Goal: Task Accomplishment & Management: Use online tool/utility

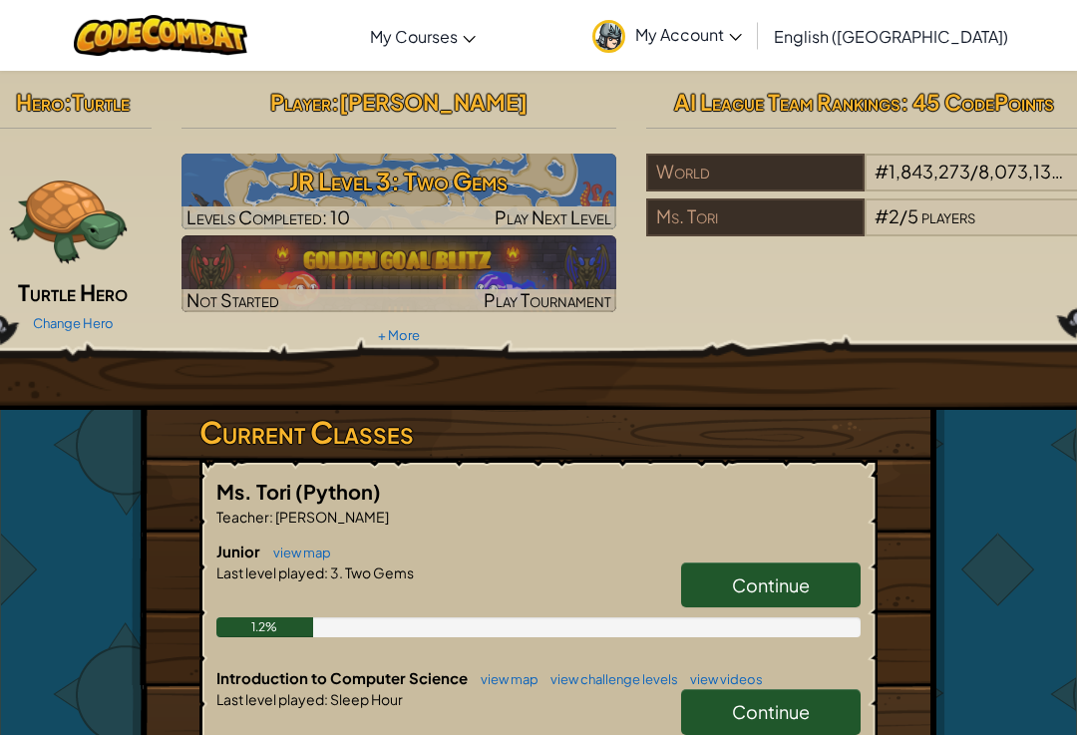
click at [742, 38] on span "My Account" at bounding box center [688, 34] width 107 height 21
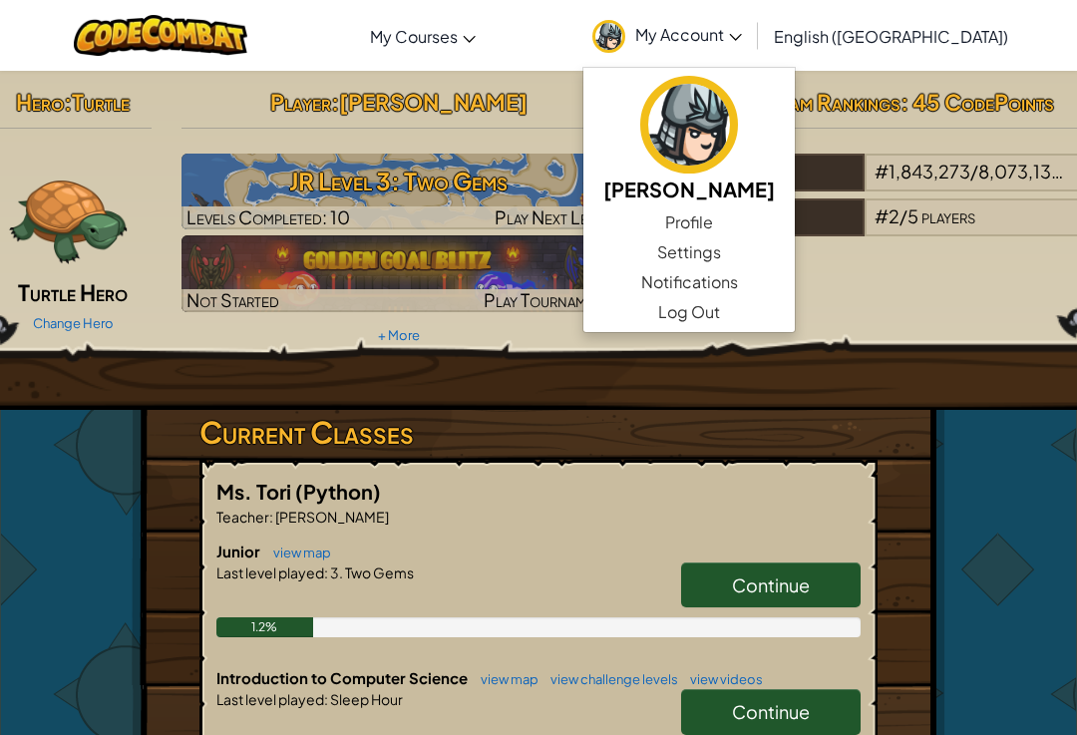
click at [903, 383] on div "Hero : Turtle Turtle Hero Change Hero Player : [PERSON_NAME] Level 3: Two Gems …" at bounding box center [538, 240] width 1206 height 339
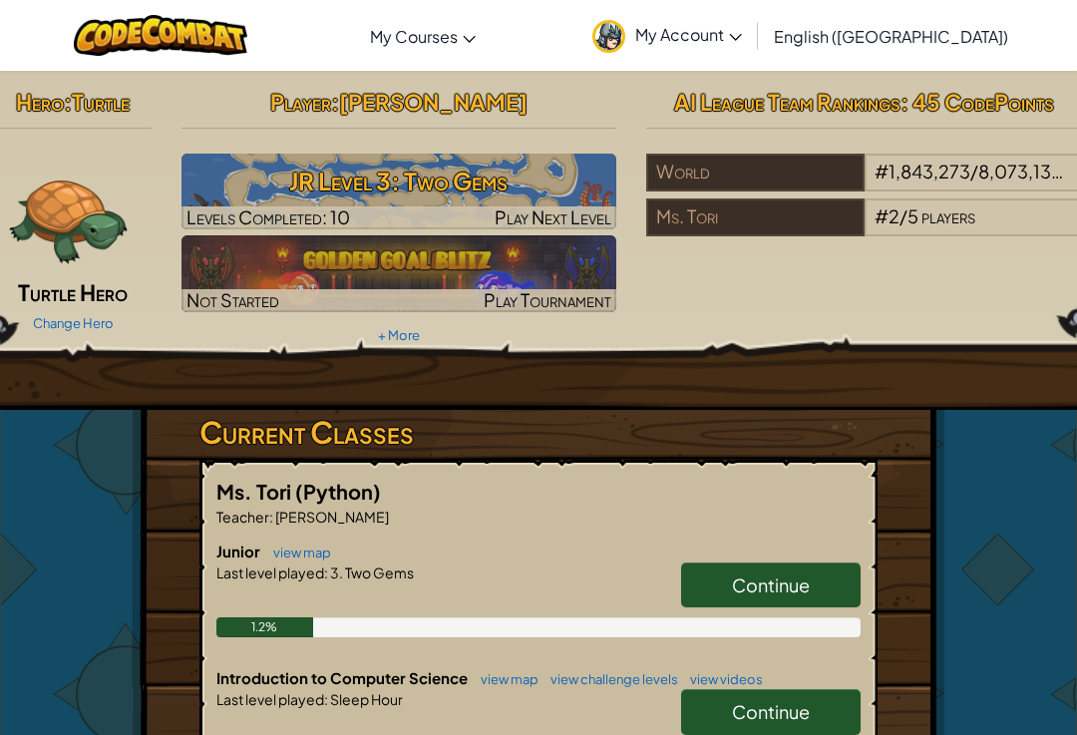
click at [885, 419] on div "Hero : Turtle Turtle Hero Change Hero Player : [PERSON_NAME] Level 3: Two Gems …" at bounding box center [538, 586] width 813 height 1031
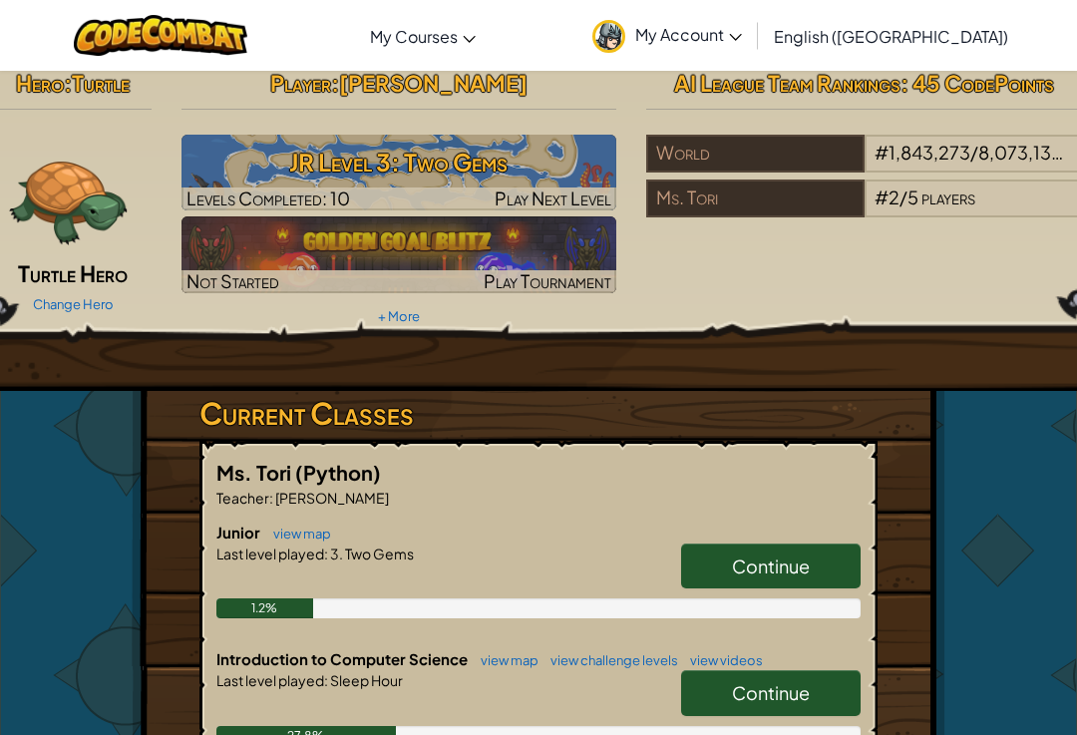
scroll to position [20, 0]
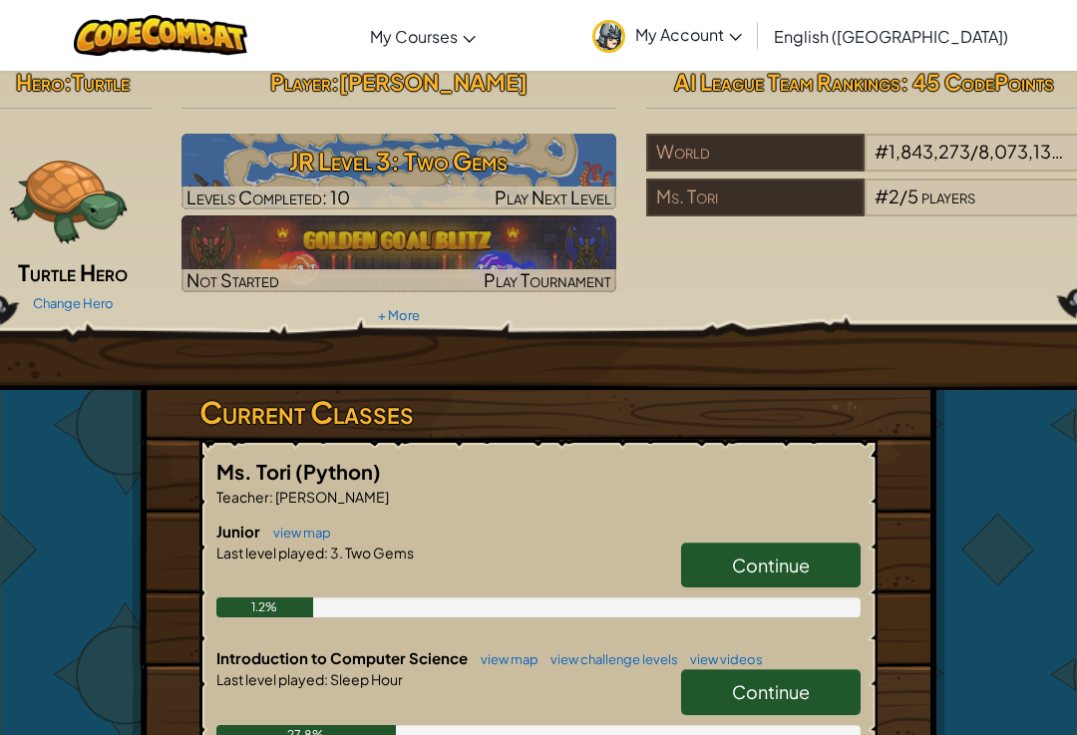
click at [564, 135] on img at bounding box center [399, 172] width 436 height 76
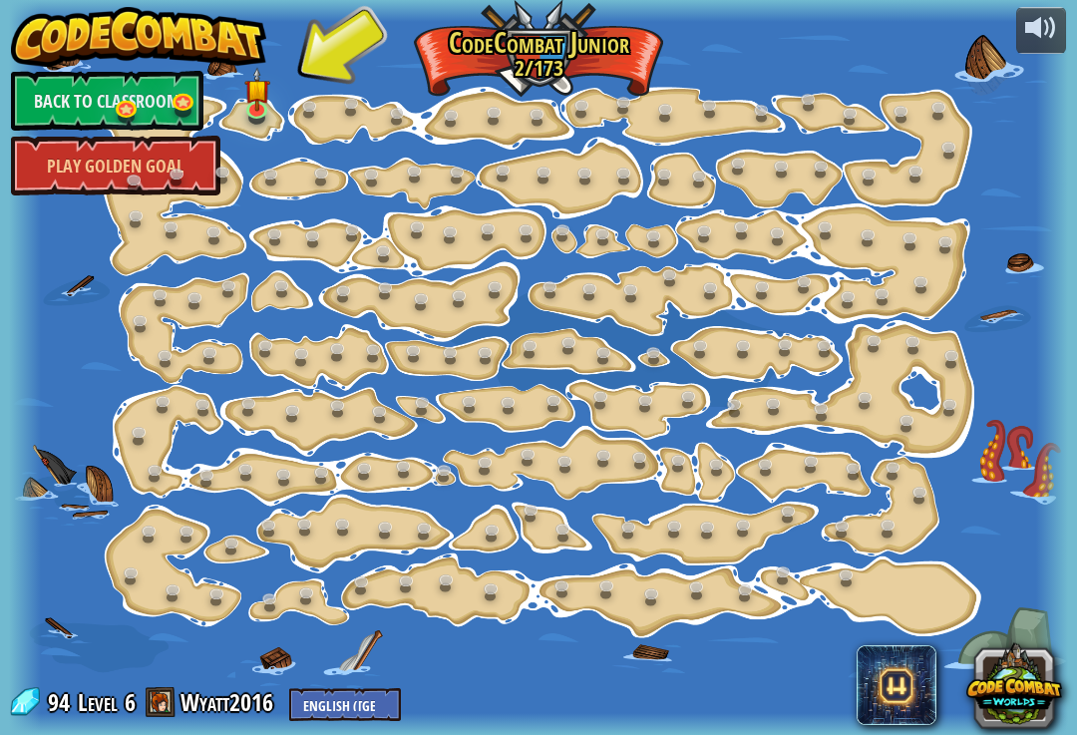
click at [265, 107] on img at bounding box center [257, 89] width 26 height 45
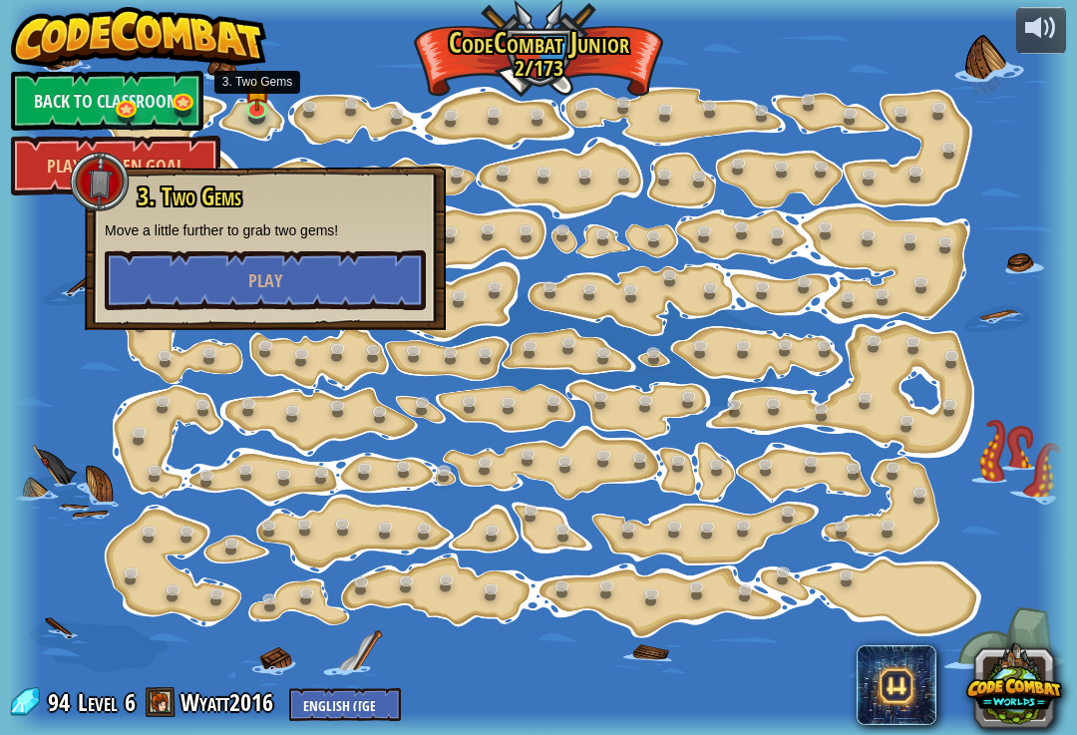
click at [350, 283] on button "Play" at bounding box center [265, 280] width 321 height 60
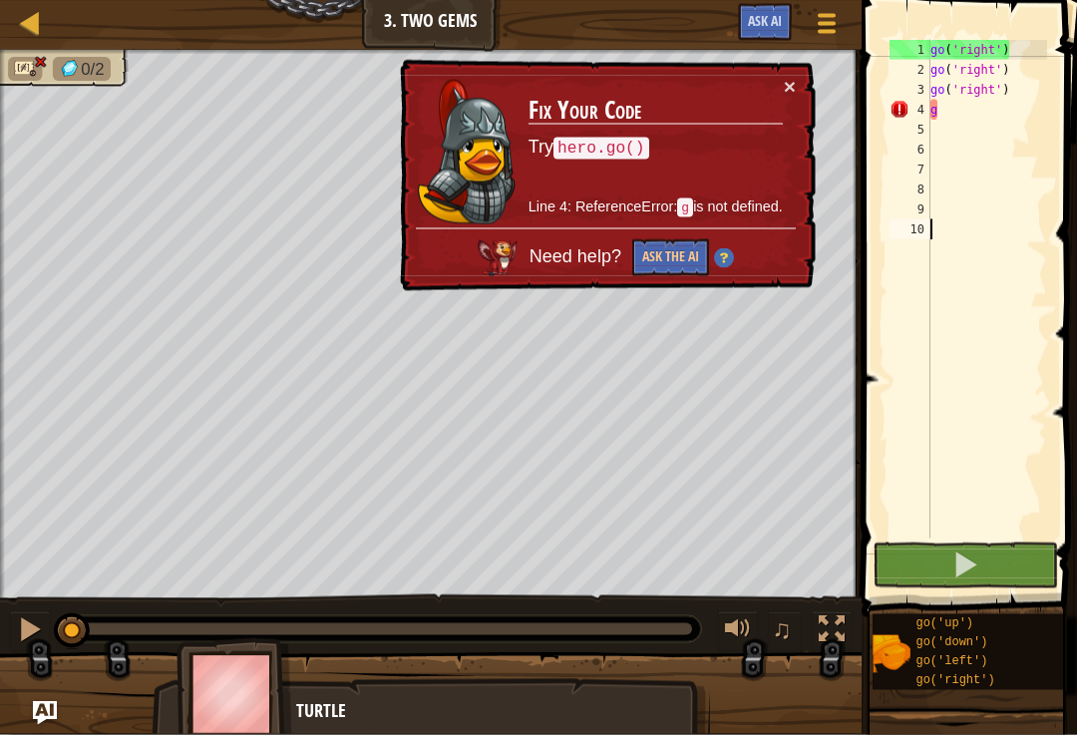
click at [792, 90] on button "×" at bounding box center [790, 86] width 12 height 21
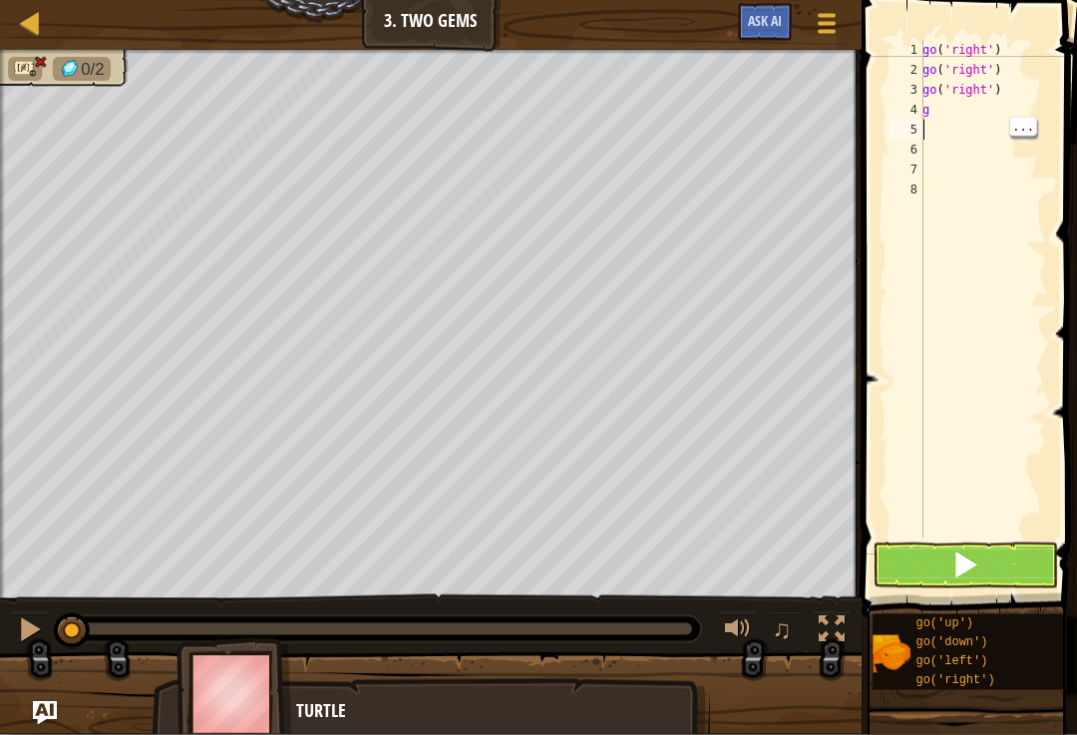
type textarea "g"
click at [956, 101] on div "go ( 'right' ) go ( 'right' ) go ( 'right' ) g" at bounding box center [982, 309] width 129 height 538
type textarea "g"
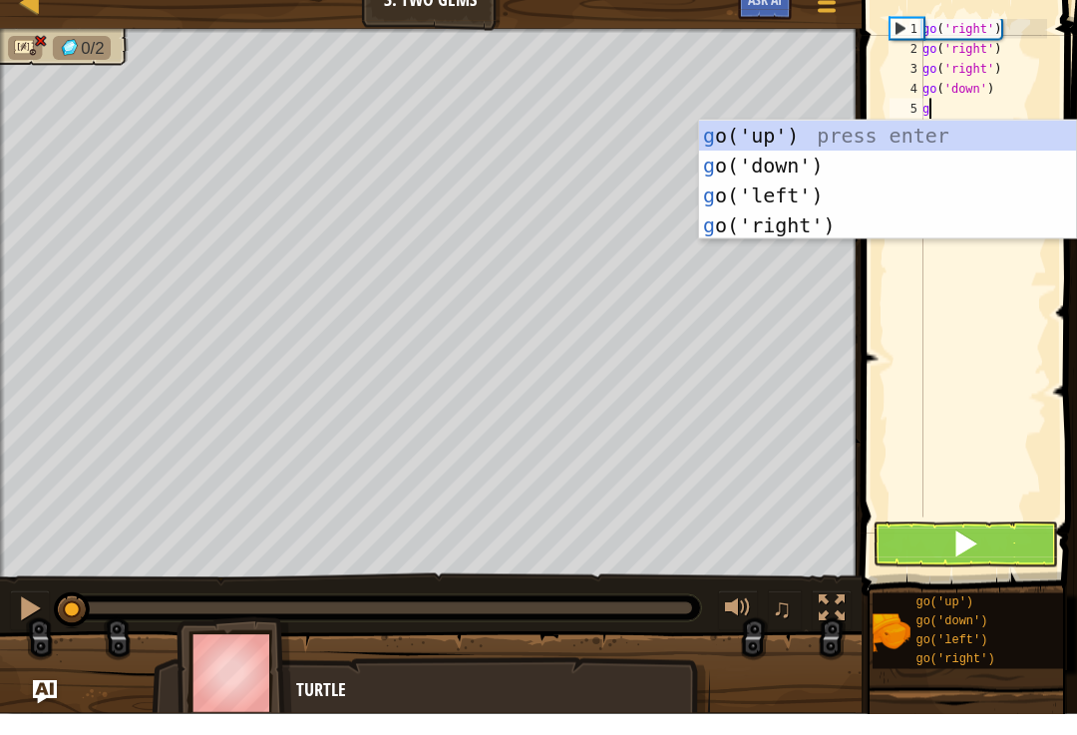
type textarea "g"
click at [969, 550] on span at bounding box center [965, 564] width 28 height 28
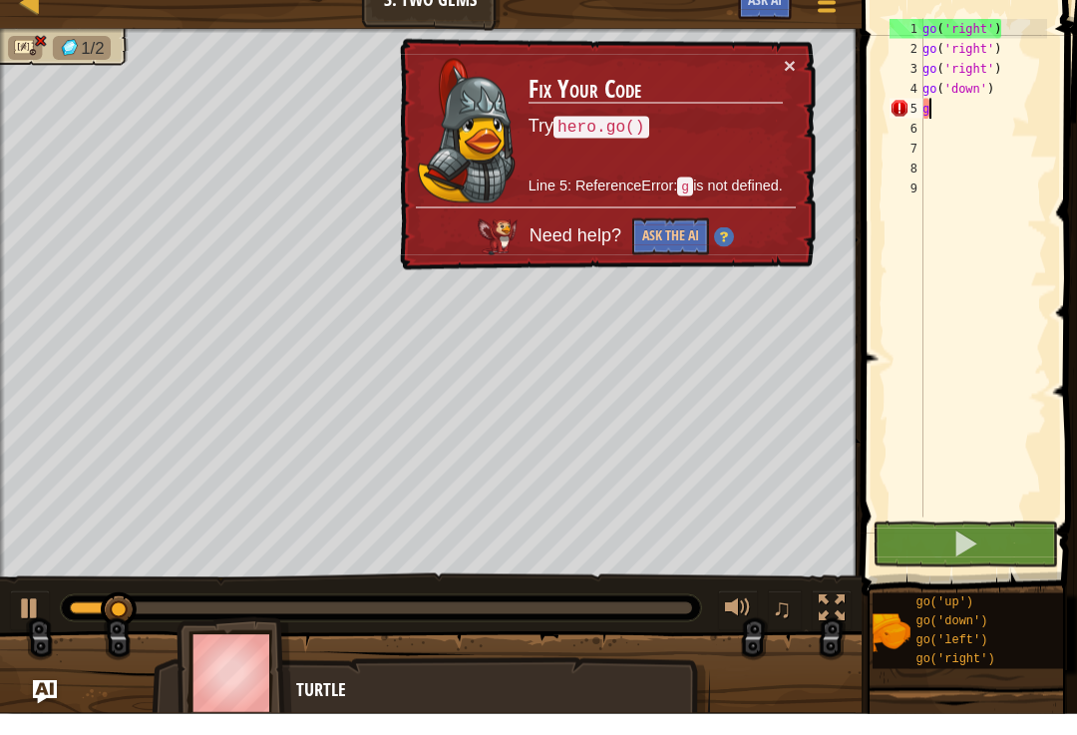
click at [982, 544] on button at bounding box center [964, 565] width 185 height 46
click at [990, 542] on button at bounding box center [964, 565] width 185 height 46
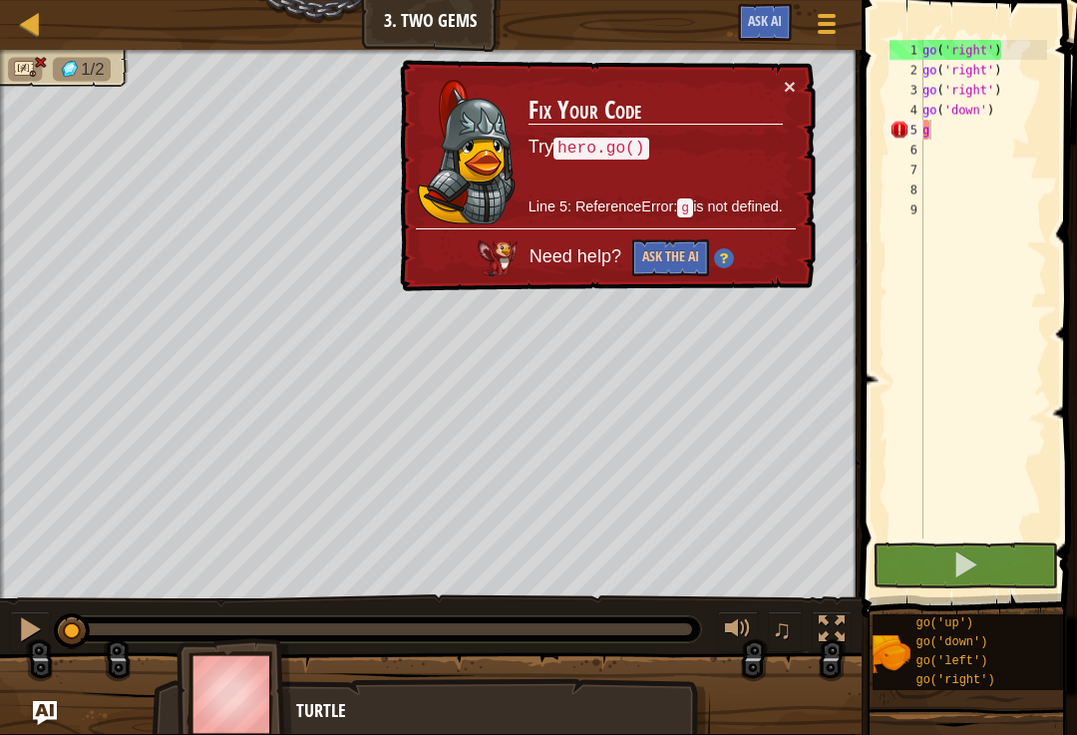
click at [36, 616] on div at bounding box center [30, 629] width 26 height 26
click at [47, 630] on button at bounding box center [30, 631] width 40 height 41
click at [791, 95] on button "×" at bounding box center [790, 86] width 12 height 21
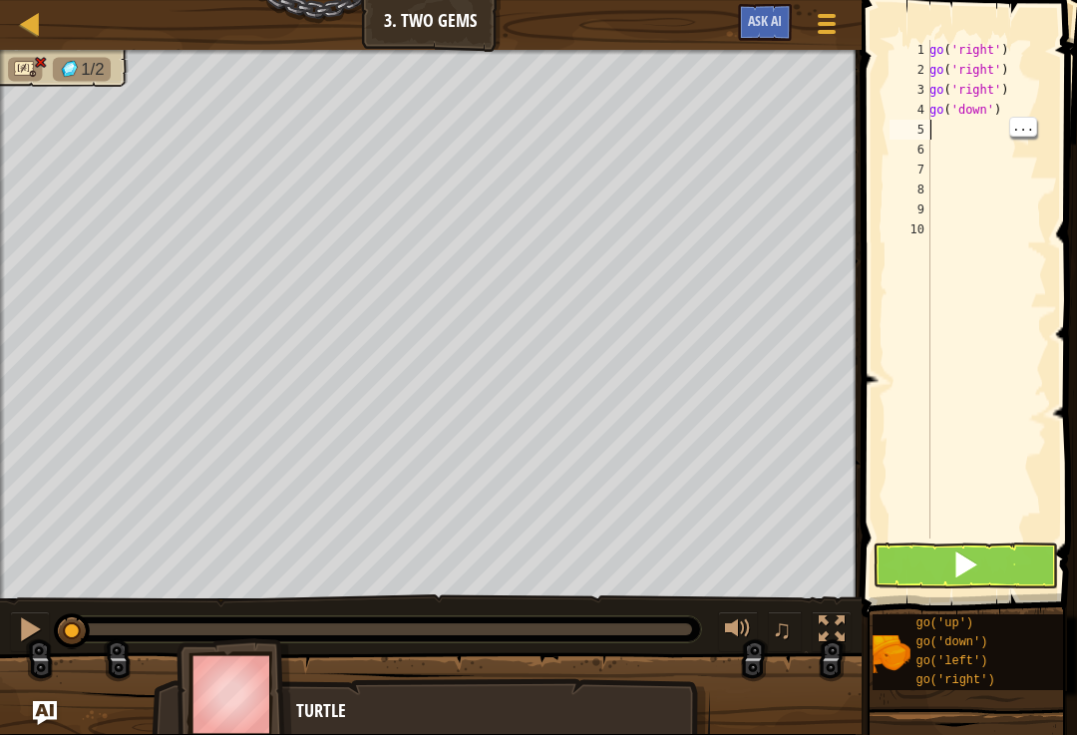
type textarea "g"
click at [987, 550] on button at bounding box center [964, 565] width 185 height 46
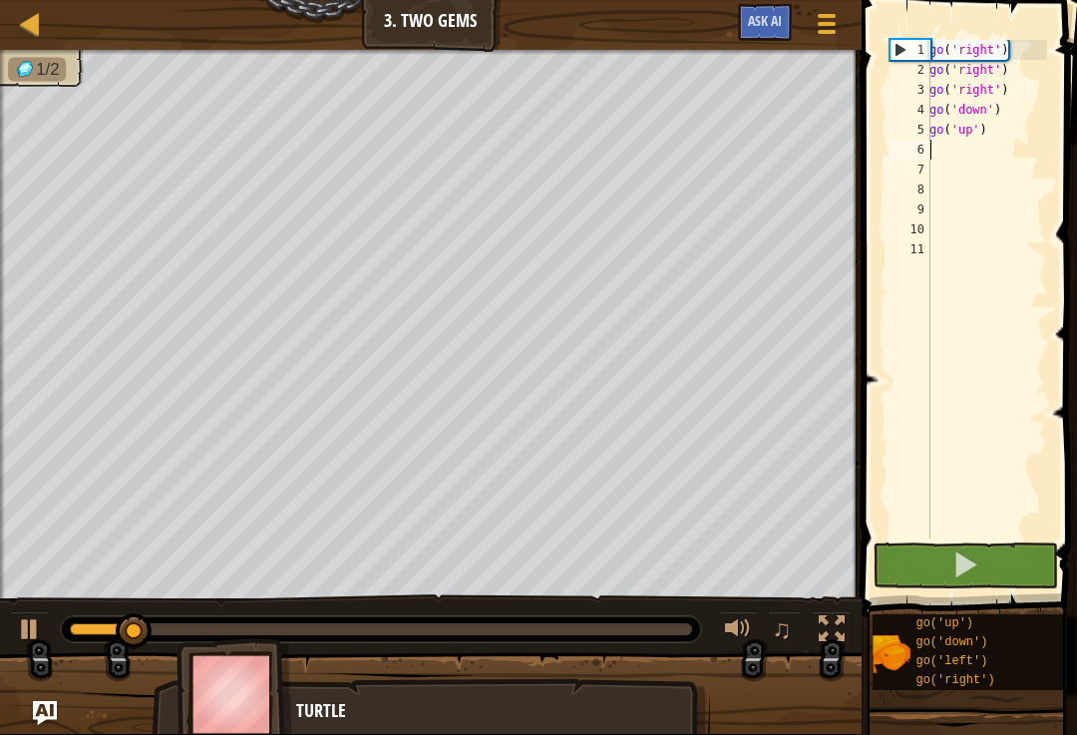
click at [33, 625] on div at bounding box center [30, 629] width 26 height 26
type textarea "g"
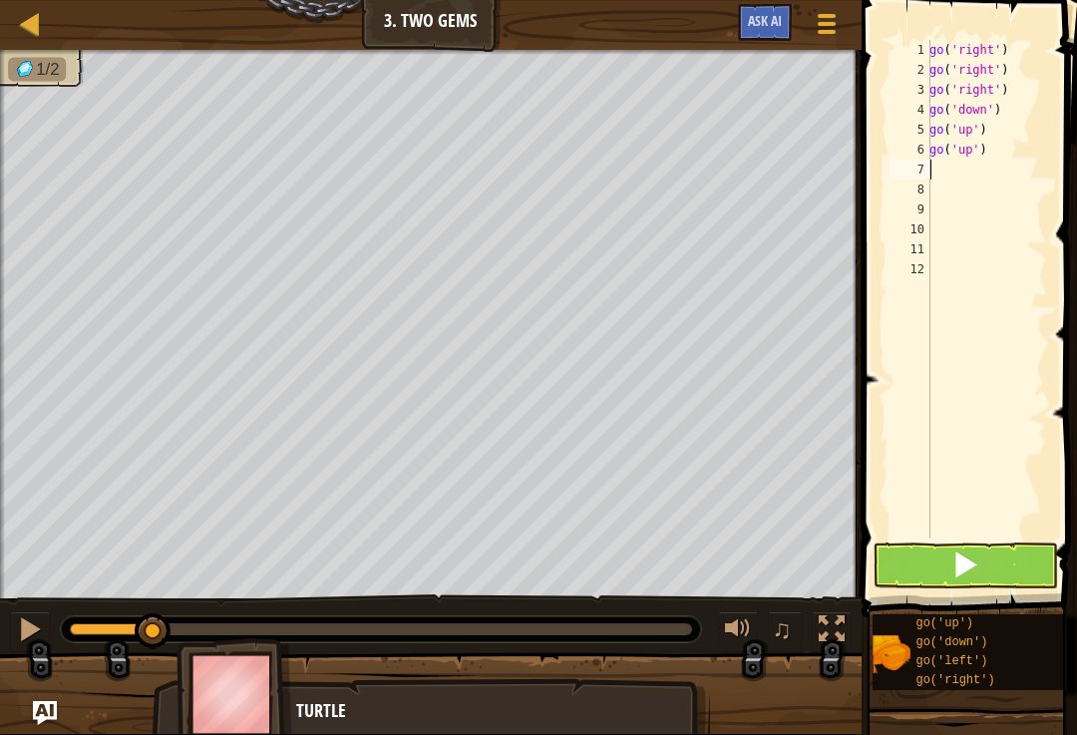
click at [996, 559] on button at bounding box center [964, 565] width 185 height 46
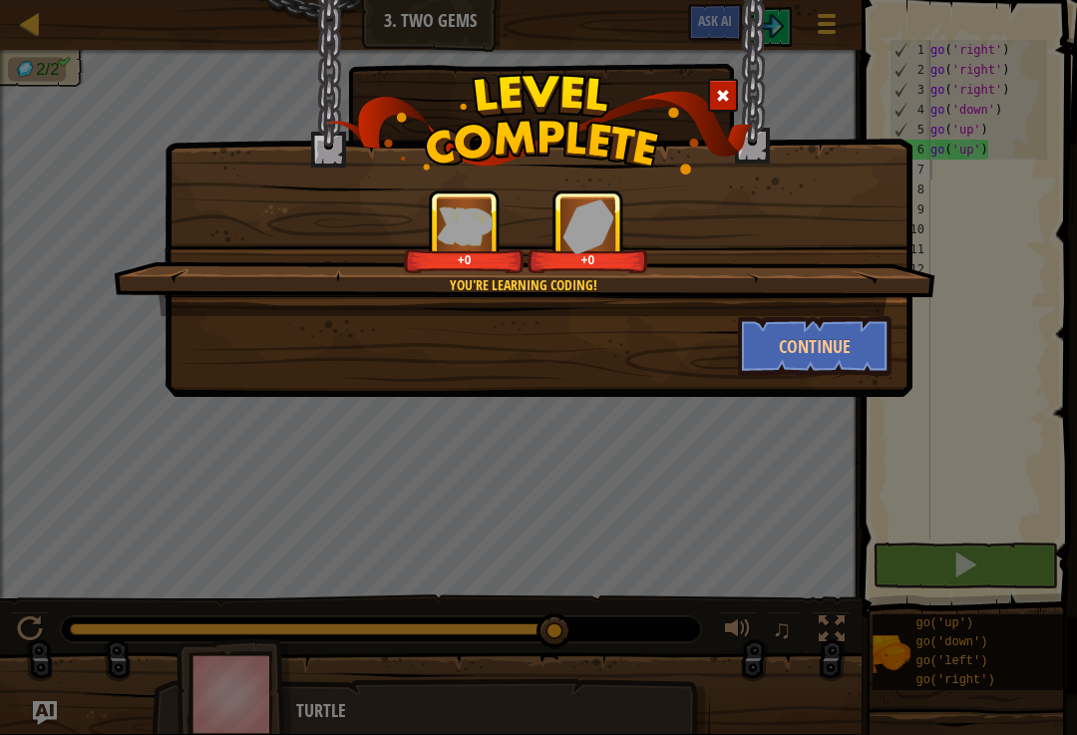
click at [840, 334] on button "Continue" at bounding box center [815, 346] width 155 height 60
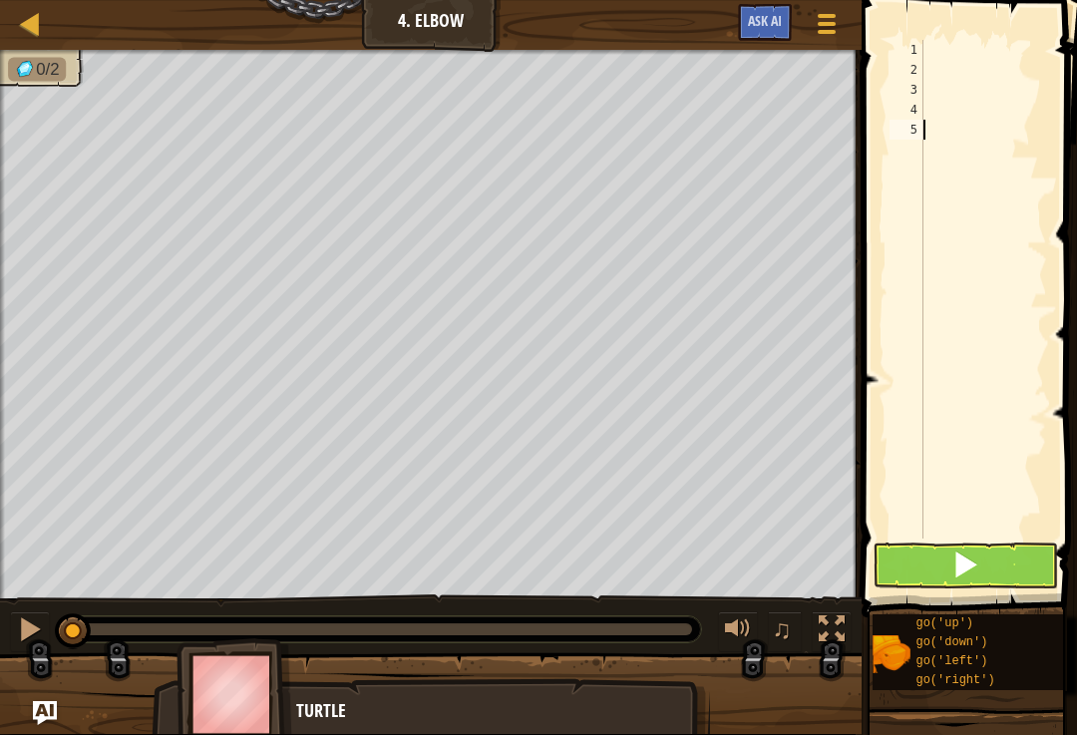
type textarea "g"
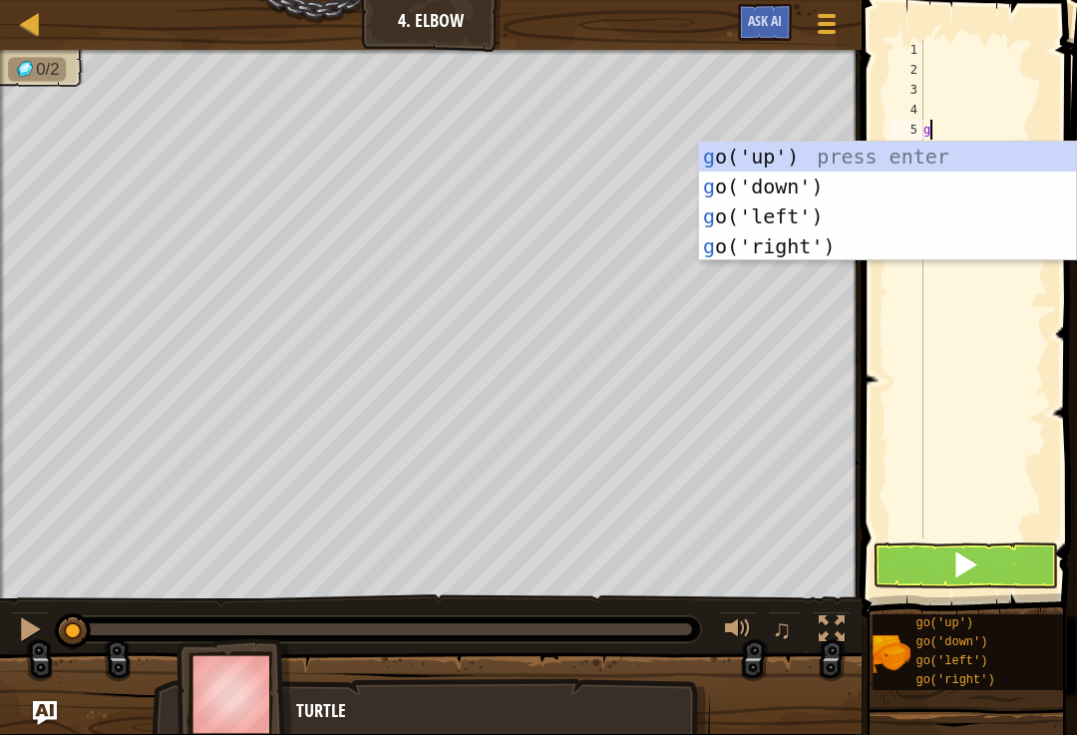
scroll to position [10, 0]
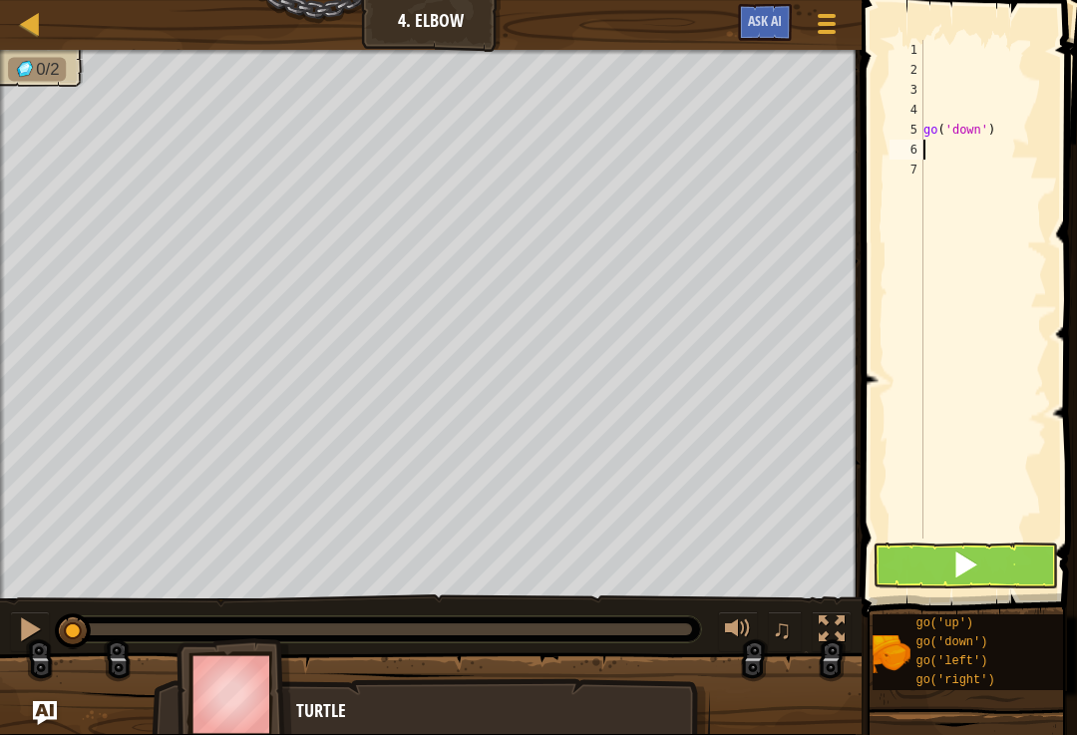
type textarea "g"
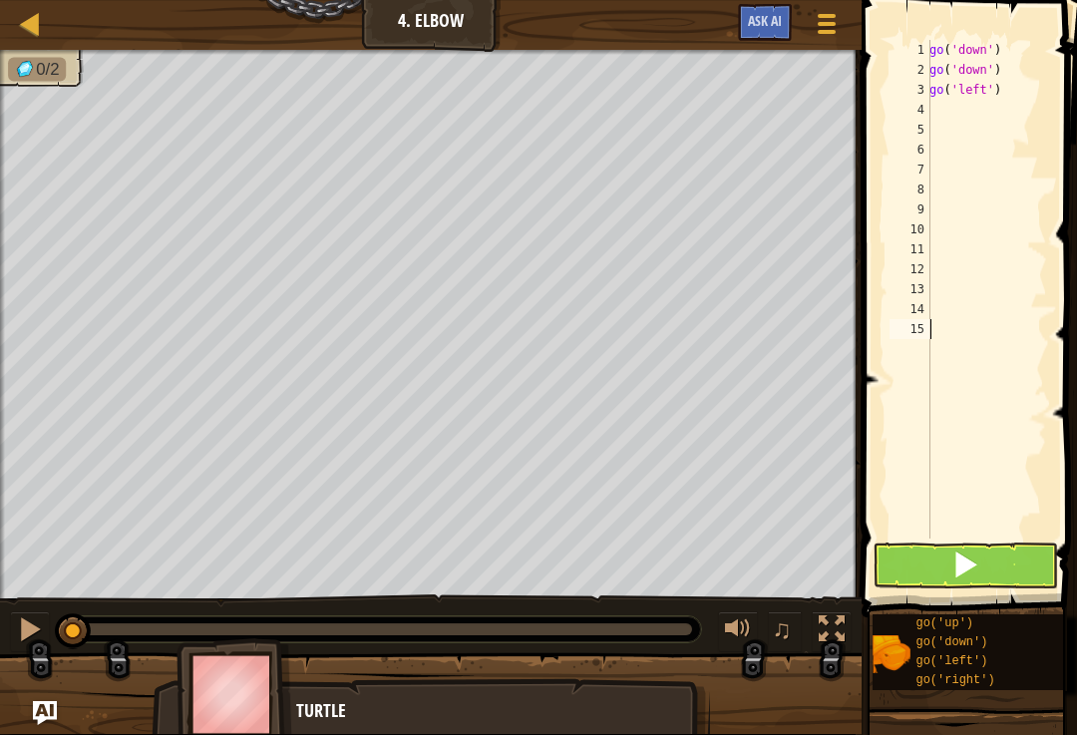
click at [1004, 573] on button at bounding box center [964, 565] width 185 height 46
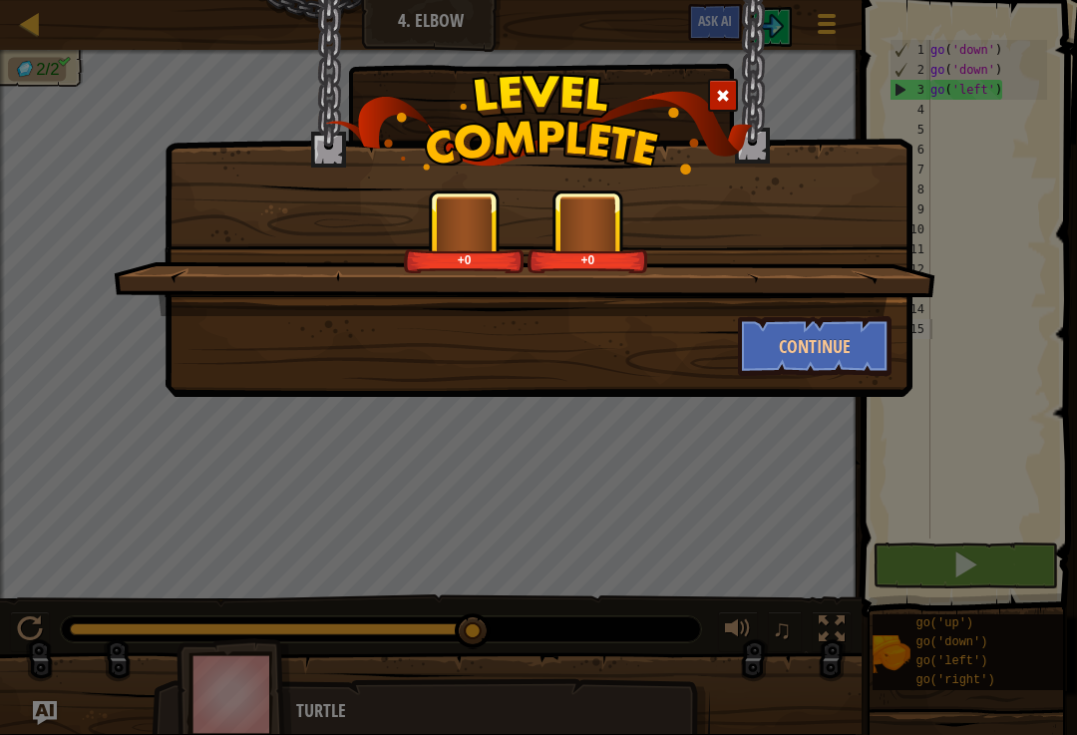
click at [816, 355] on button "Continue" at bounding box center [815, 346] width 155 height 60
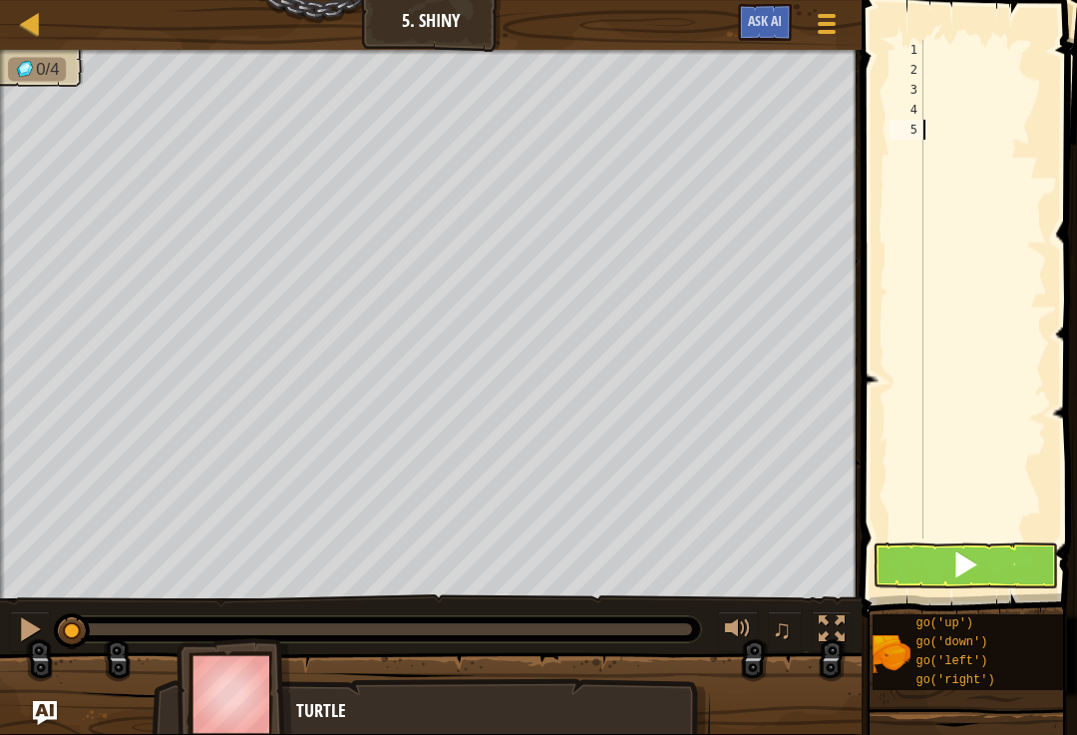
click at [943, 35] on span at bounding box center [970, 280] width 231 height 676
type textarea "g"
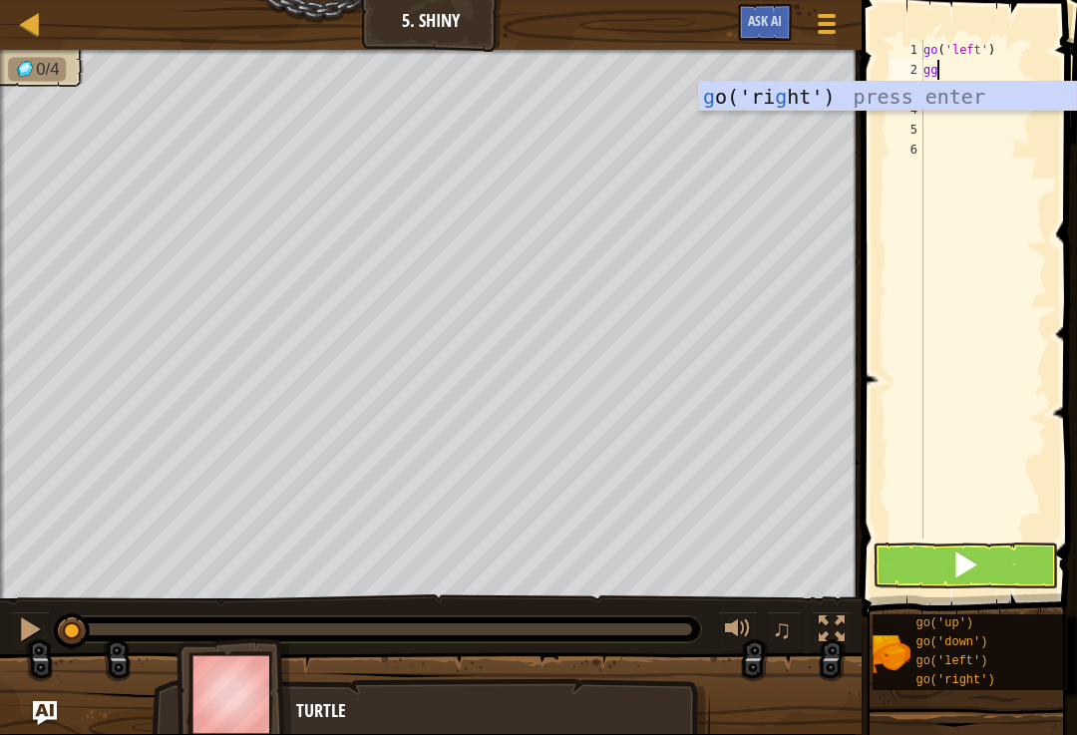
type textarea "g"
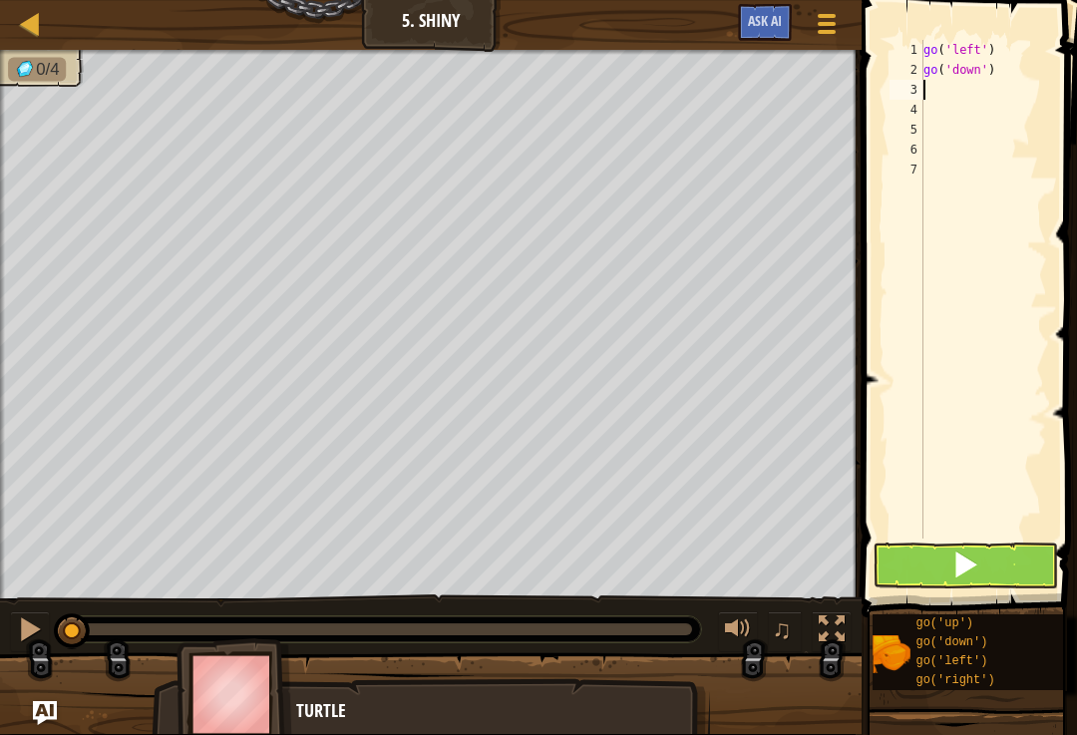
type textarea "g"
click at [990, 570] on button at bounding box center [964, 565] width 185 height 46
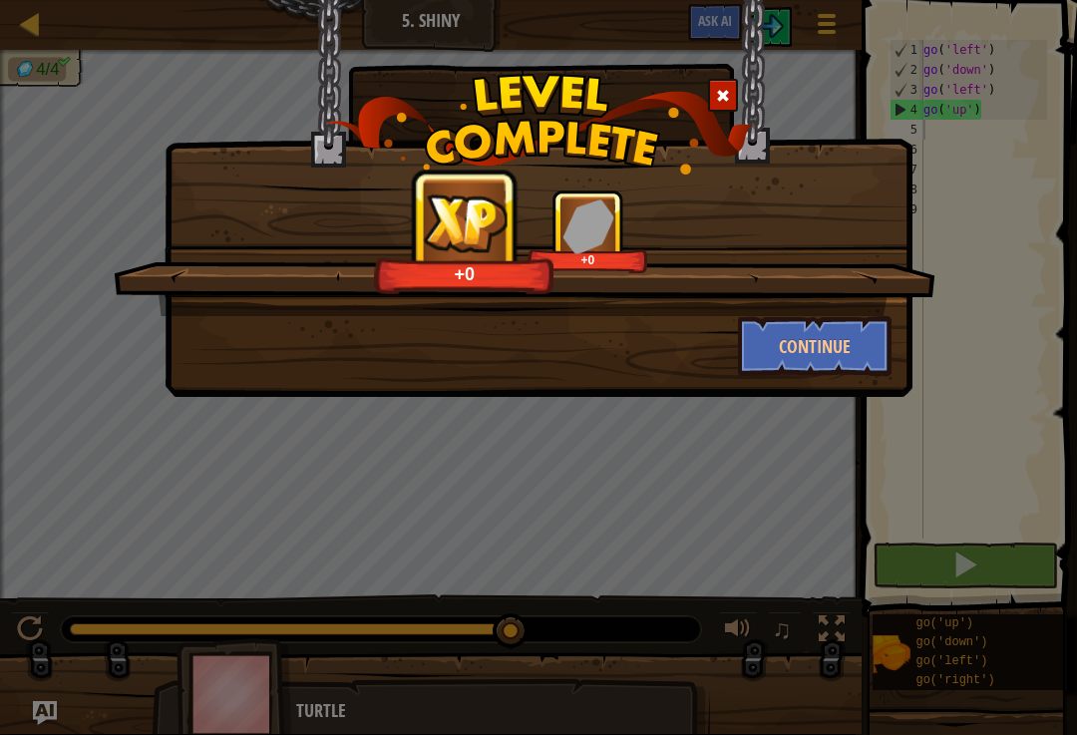
click at [841, 373] on button "Continue" at bounding box center [815, 346] width 155 height 60
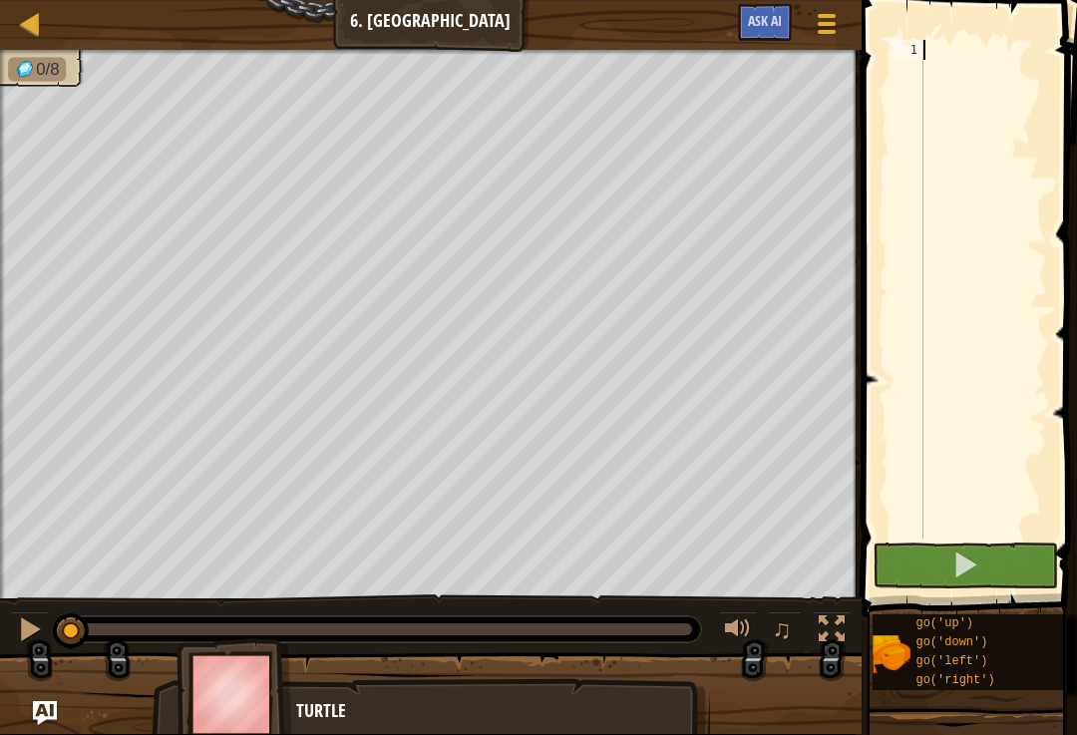
click at [14, 8] on div "Map Junior 6. Gem Square Game Menu Ask AI" at bounding box center [430, 25] width 861 height 50
click at [259, 654] on img at bounding box center [234, 693] width 116 height 111
click at [47, 21] on link "Map" at bounding box center [45, 24] width 10 height 27
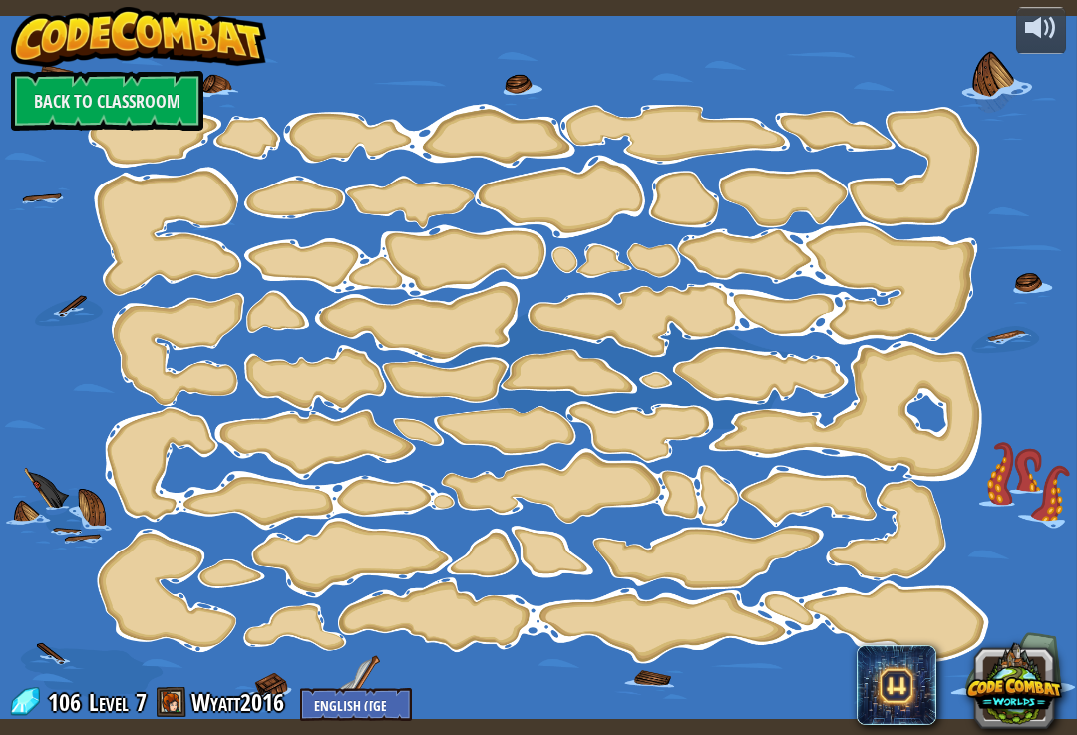
click at [28, 33] on img at bounding box center [138, 37] width 255 height 60
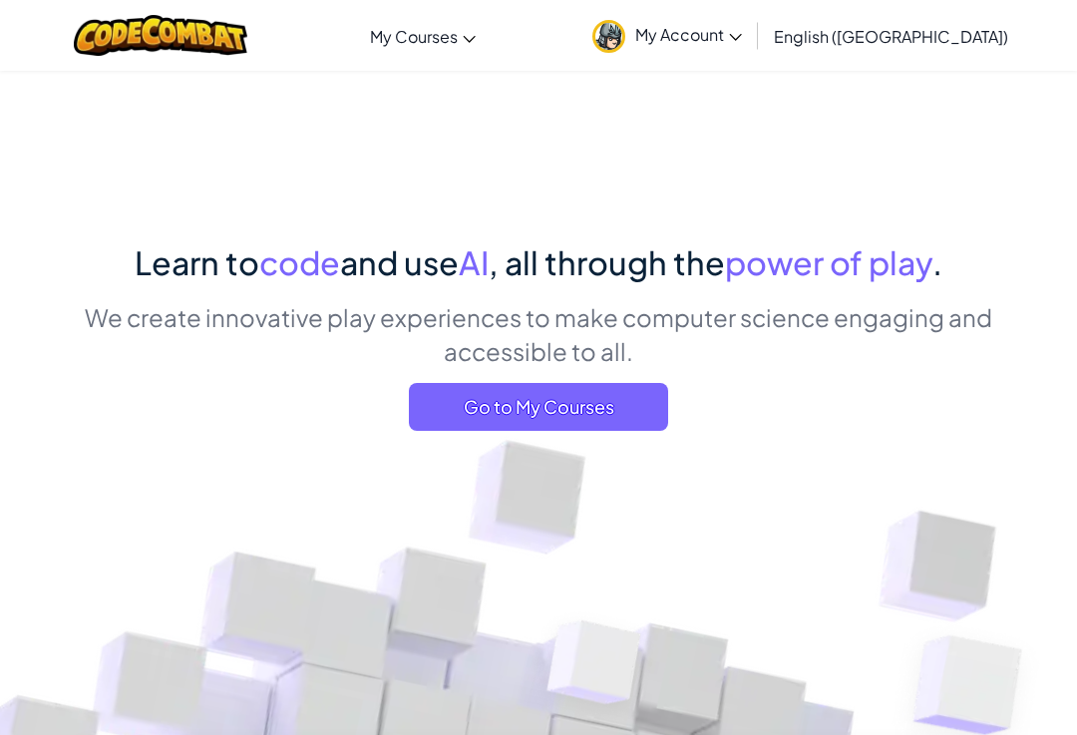
click at [598, 401] on span "Go to My Courses" at bounding box center [538, 407] width 259 height 48
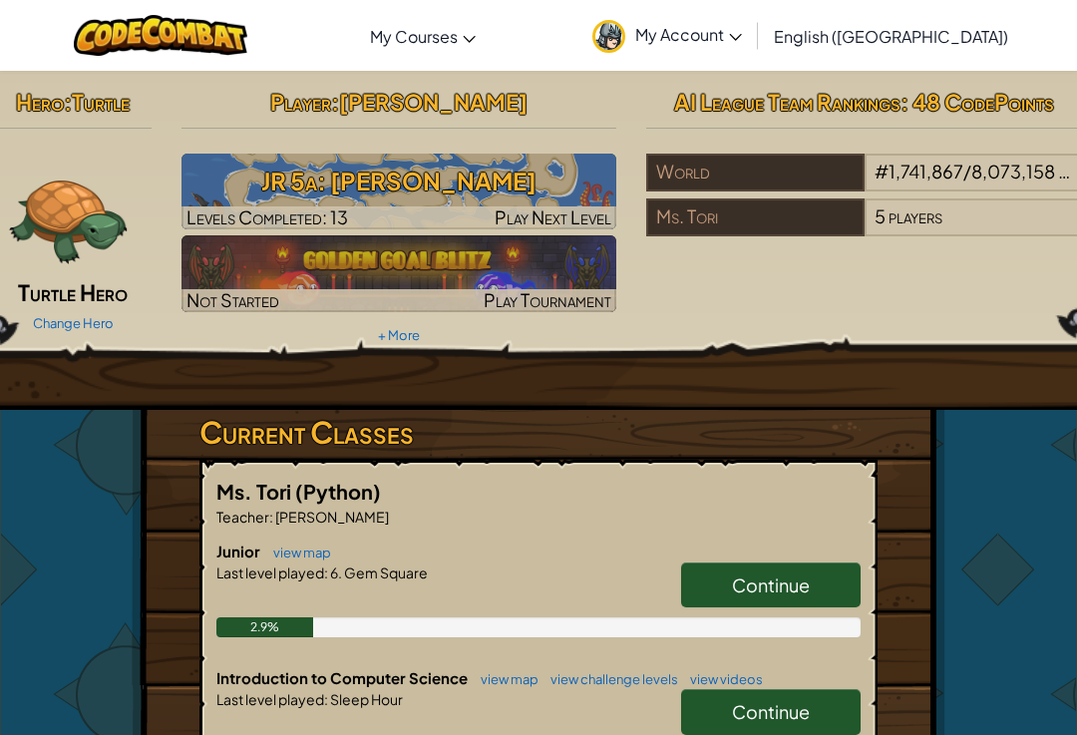
click at [70, 256] on img at bounding box center [69, 214] width 120 height 120
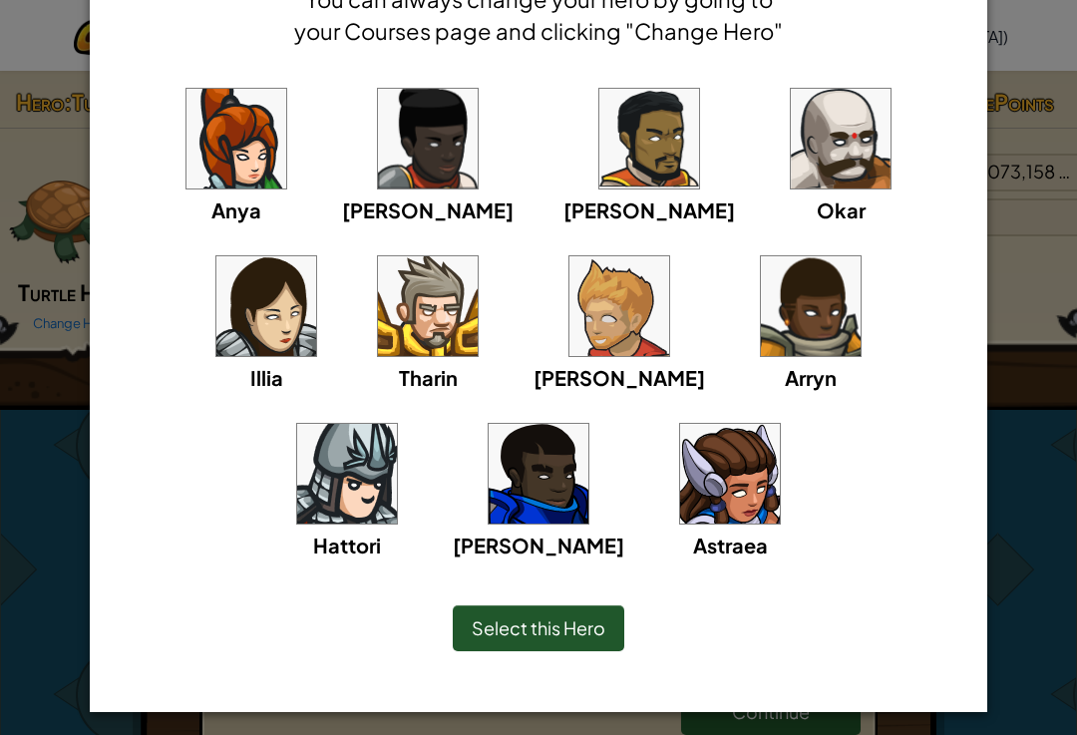
scroll to position [120, 0]
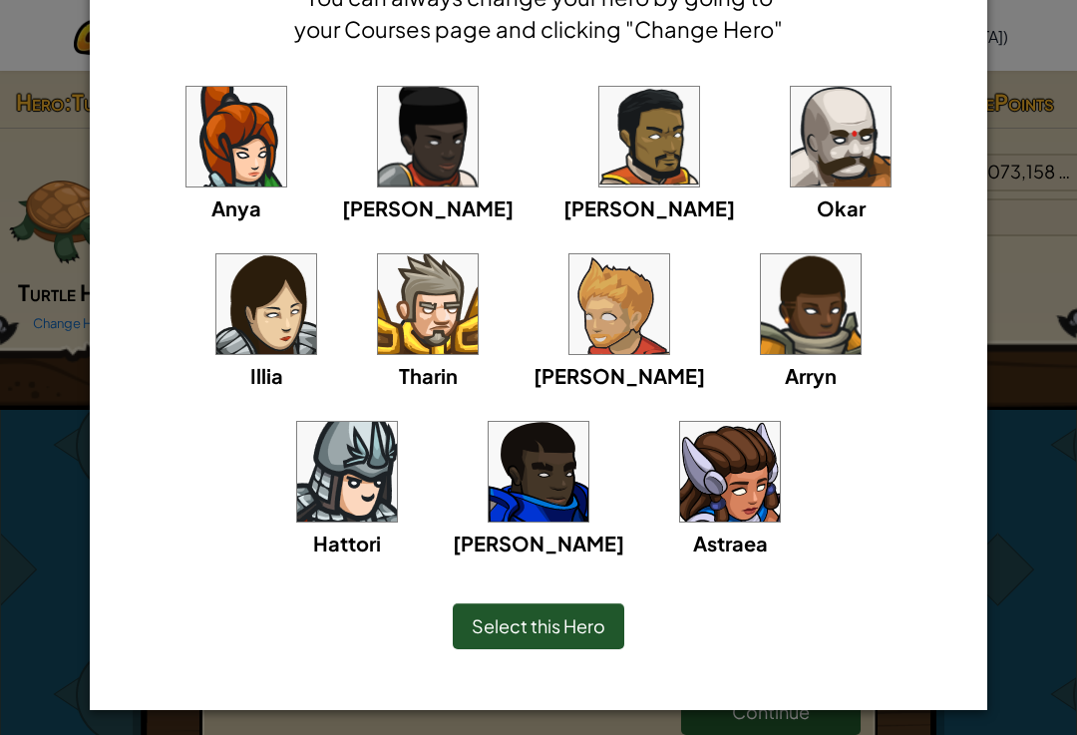
click at [397, 422] on img at bounding box center [347, 472] width 100 height 100
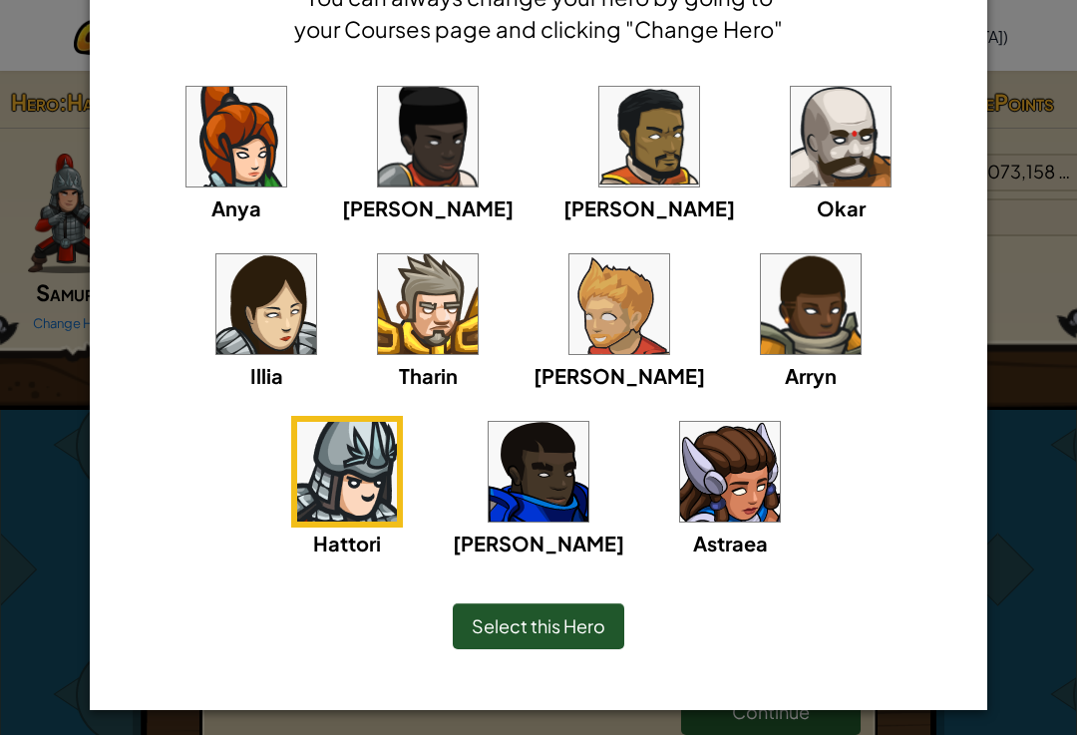
scroll to position [118, 0]
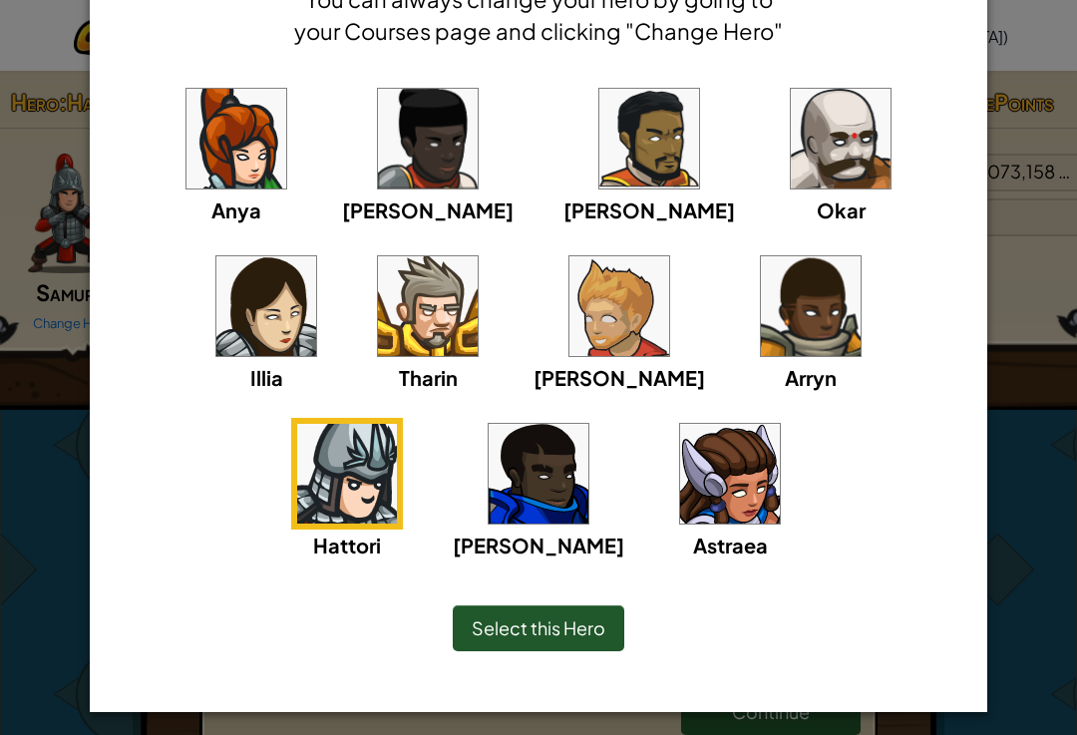
click at [545, 618] on span "Select this Hero" at bounding box center [539, 627] width 134 height 23
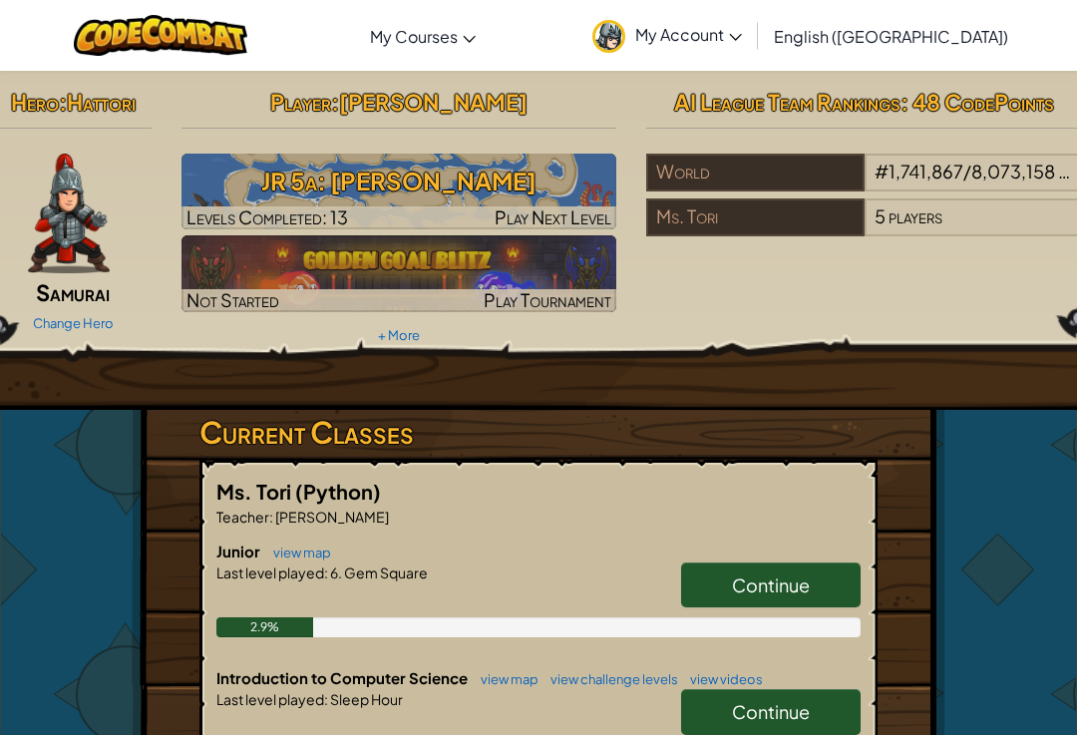
click at [245, 188] on h3 "JR 5a: [PERSON_NAME]" at bounding box center [399, 181] width 436 height 45
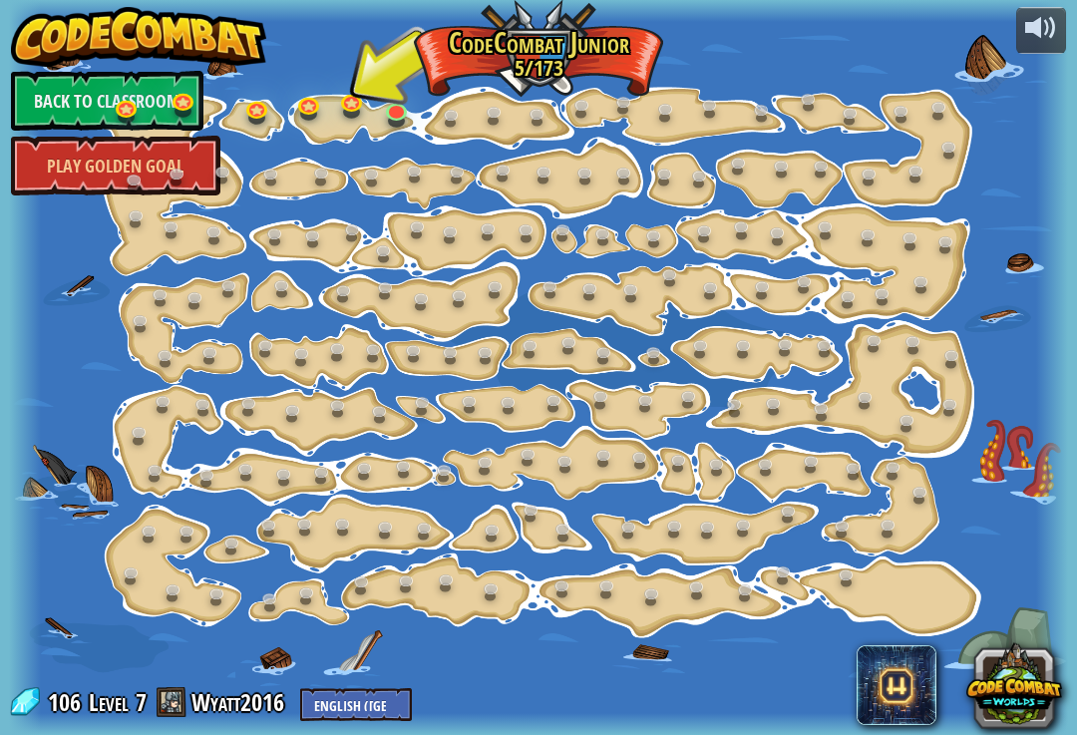
click at [357, 97] on link at bounding box center [354, 105] width 40 height 30
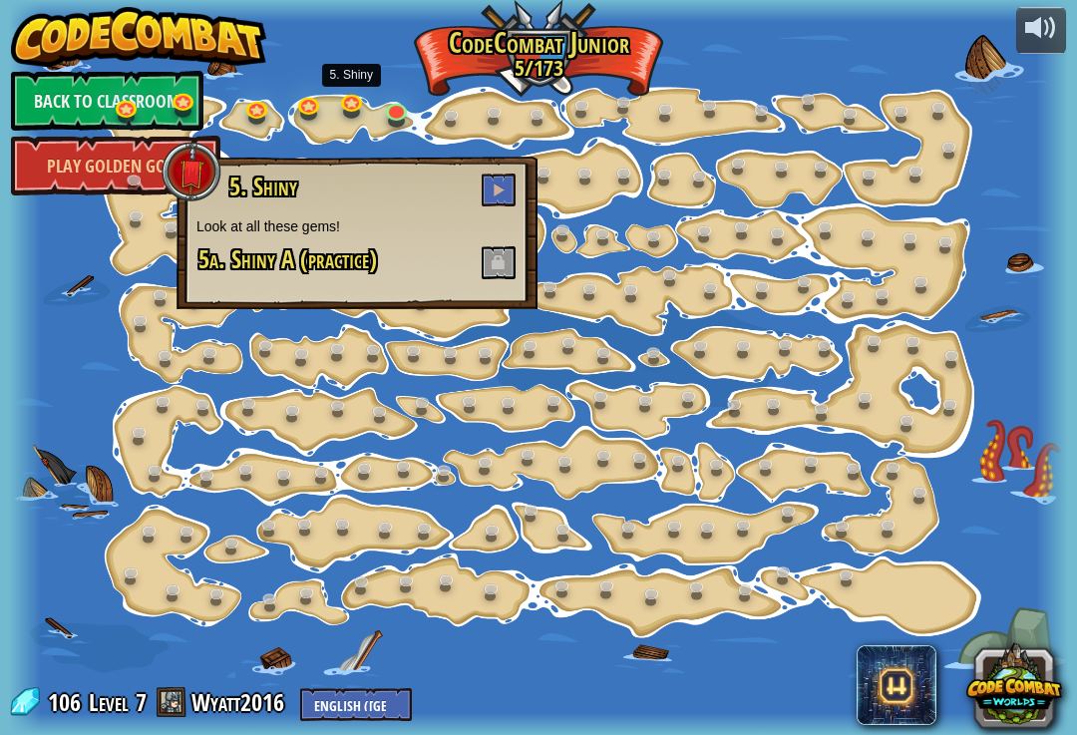
click at [505, 183] on button at bounding box center [499, 189] width 34 height 33
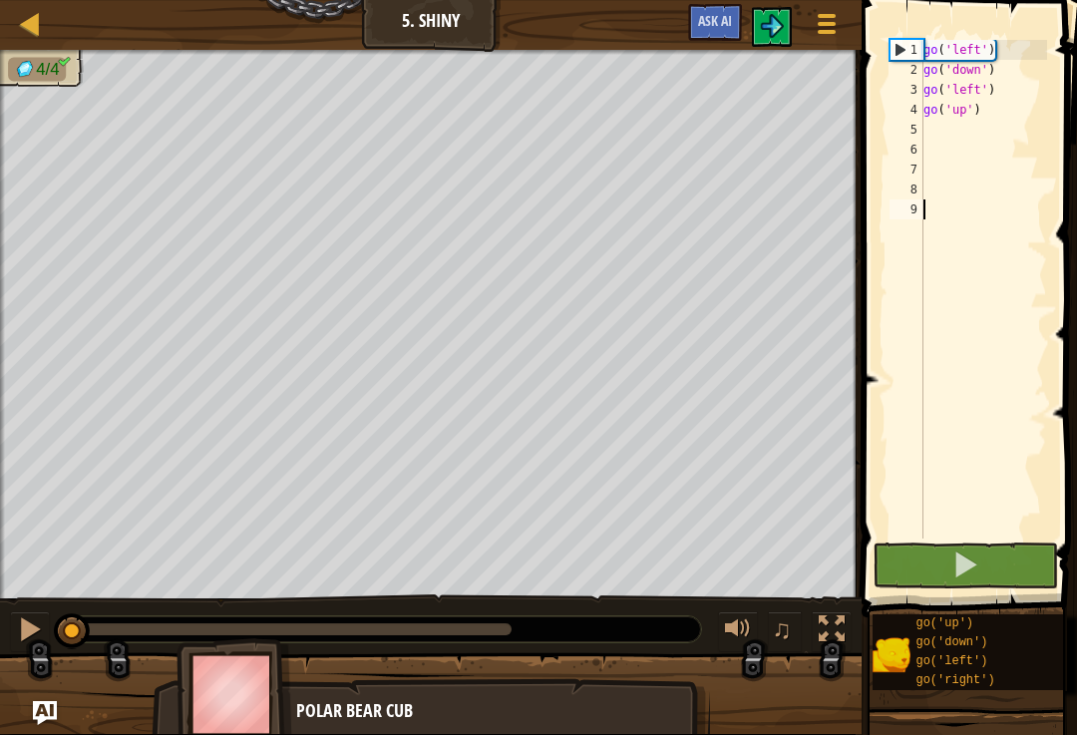
click at [32, 26] on div at bounding box center [30, 23] width 25 height 25
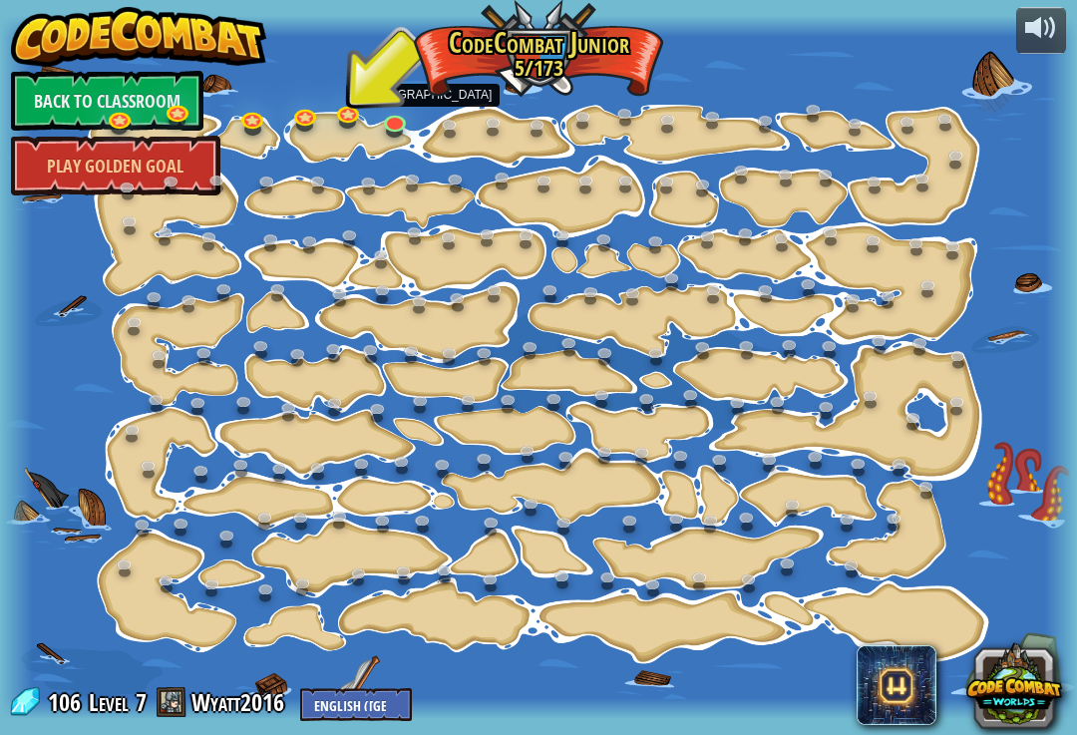
click at [394, 114] on link at bounding box center [397, 125] width 40 height 30
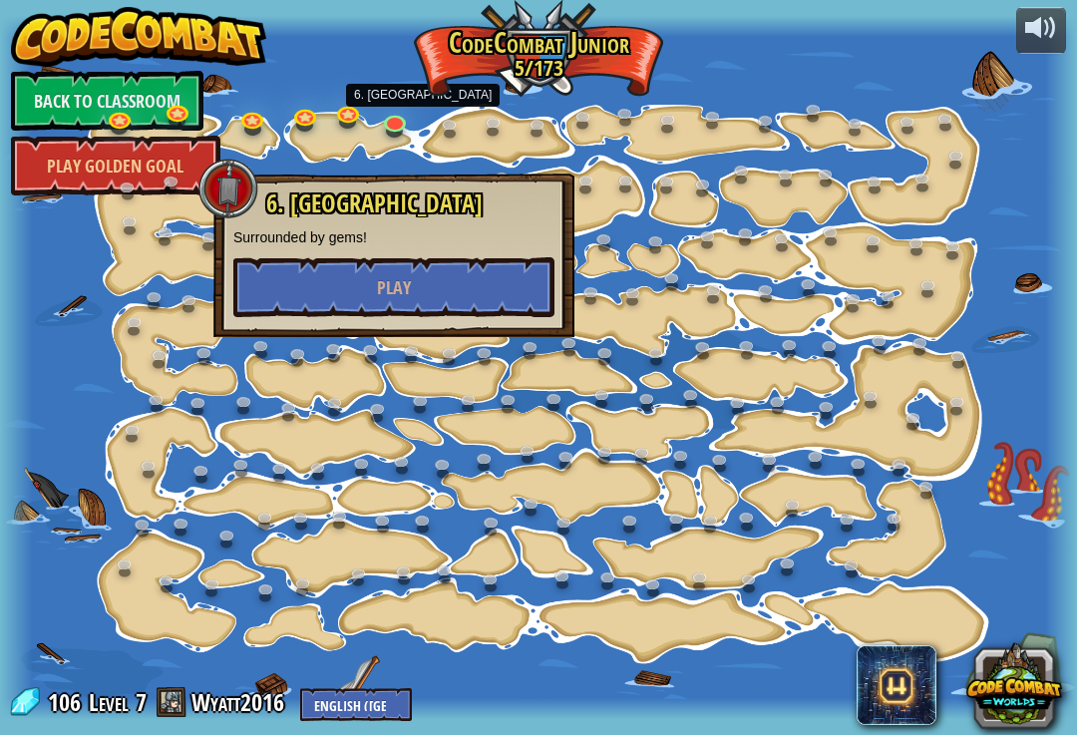
click at [289, 288] on button "Play" at bounding box center [393, 287] width 321 height 60
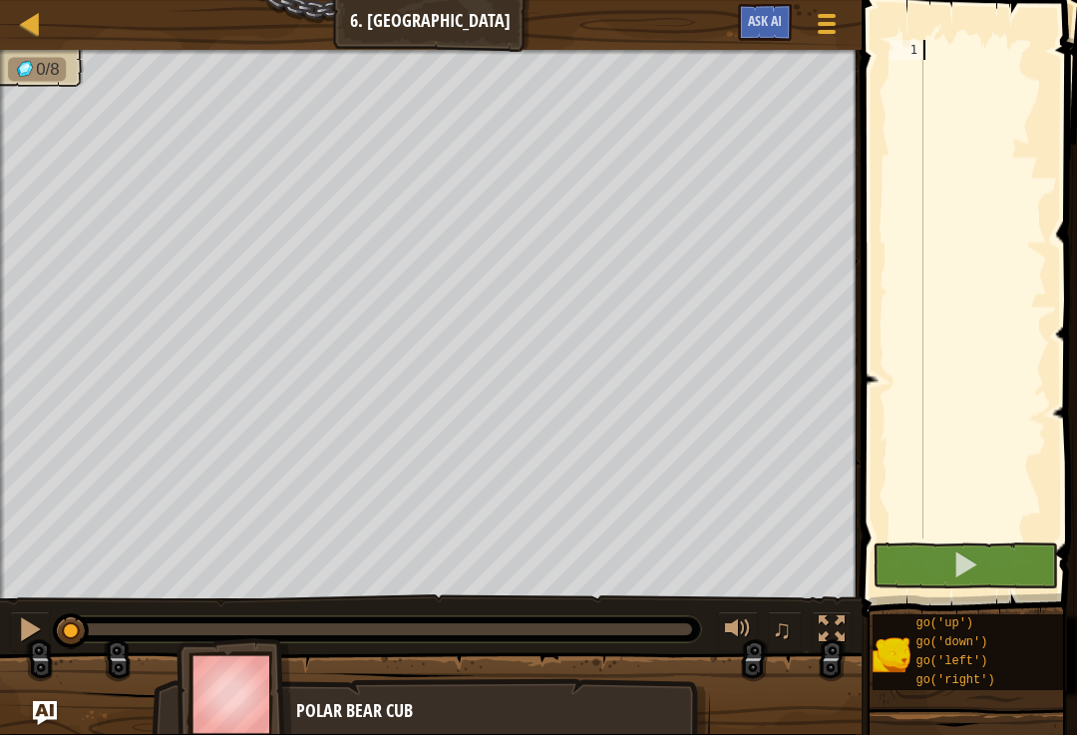
click at [245, 676] on img at bounding box center [234, 693] width 116 height 111
click at [48, 14] on link "Map" at bounding box center [45, 24] width 10 height 27
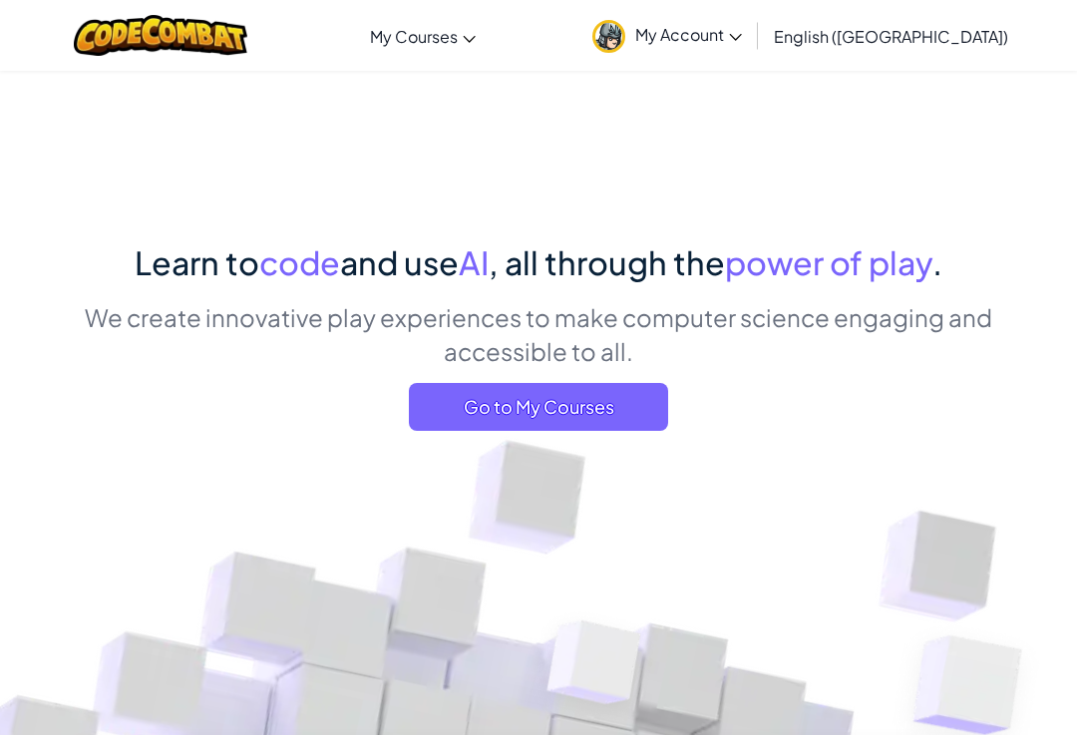
click at [601, 392] on span "Go to My Courses" at bounding box center [538, 407] width 259 height 48
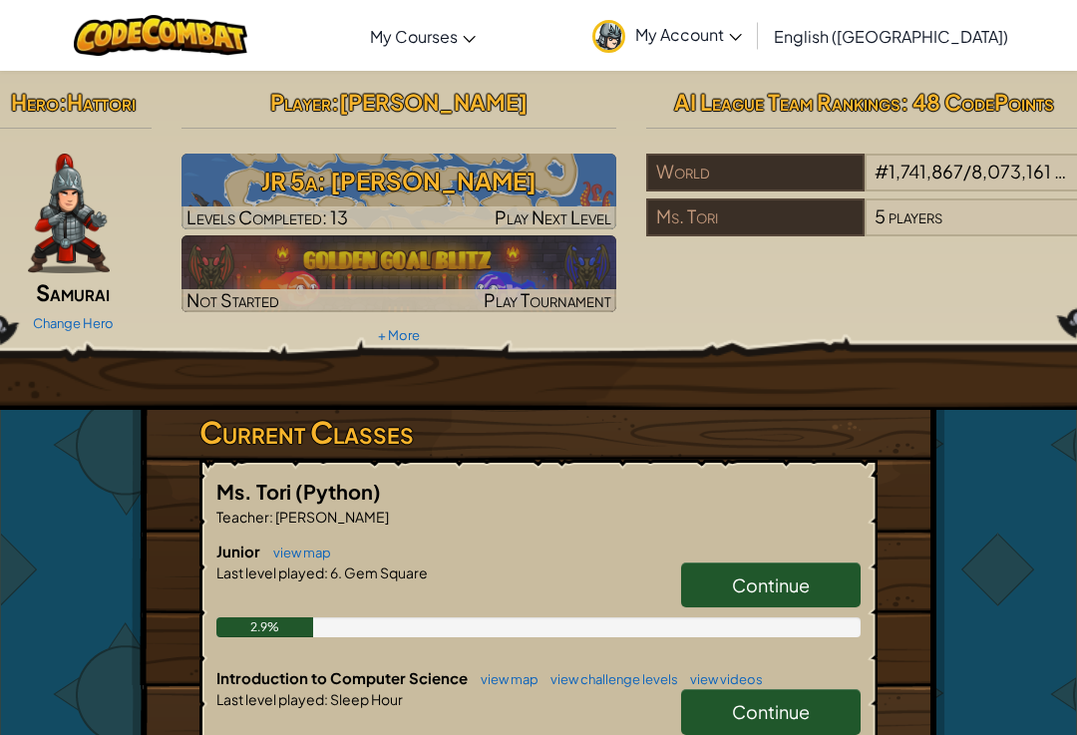
click at [244, 254] on img at bounding box center [399, 273] width 436 height 76
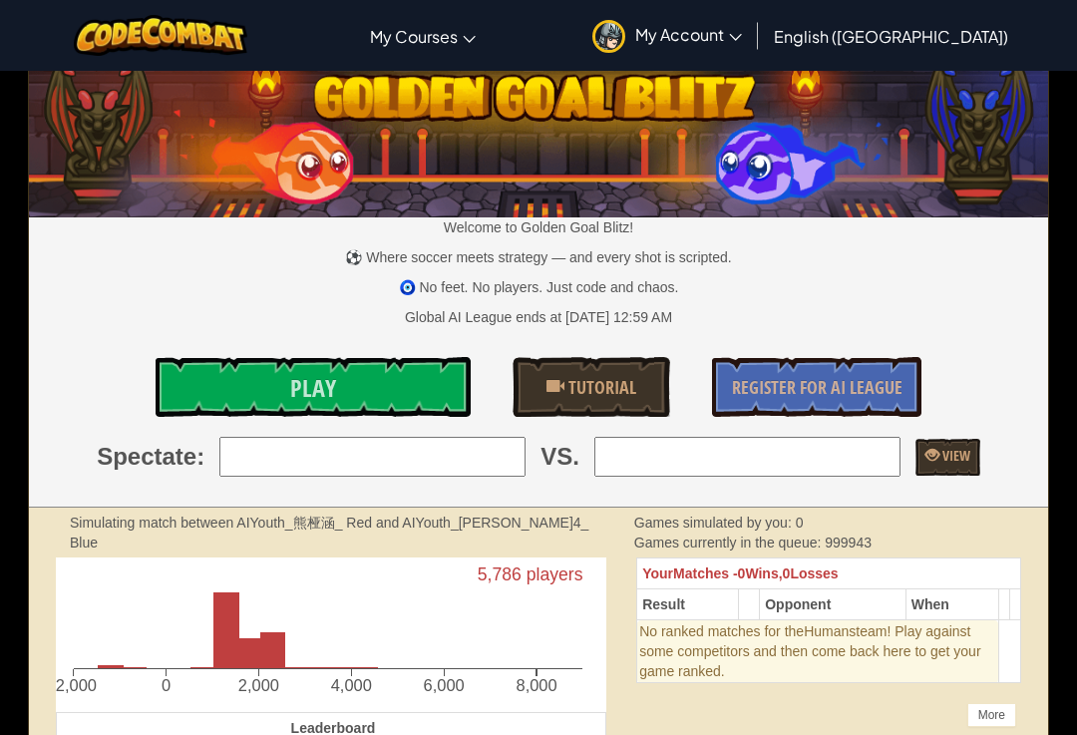
scroll to position [24, 0]
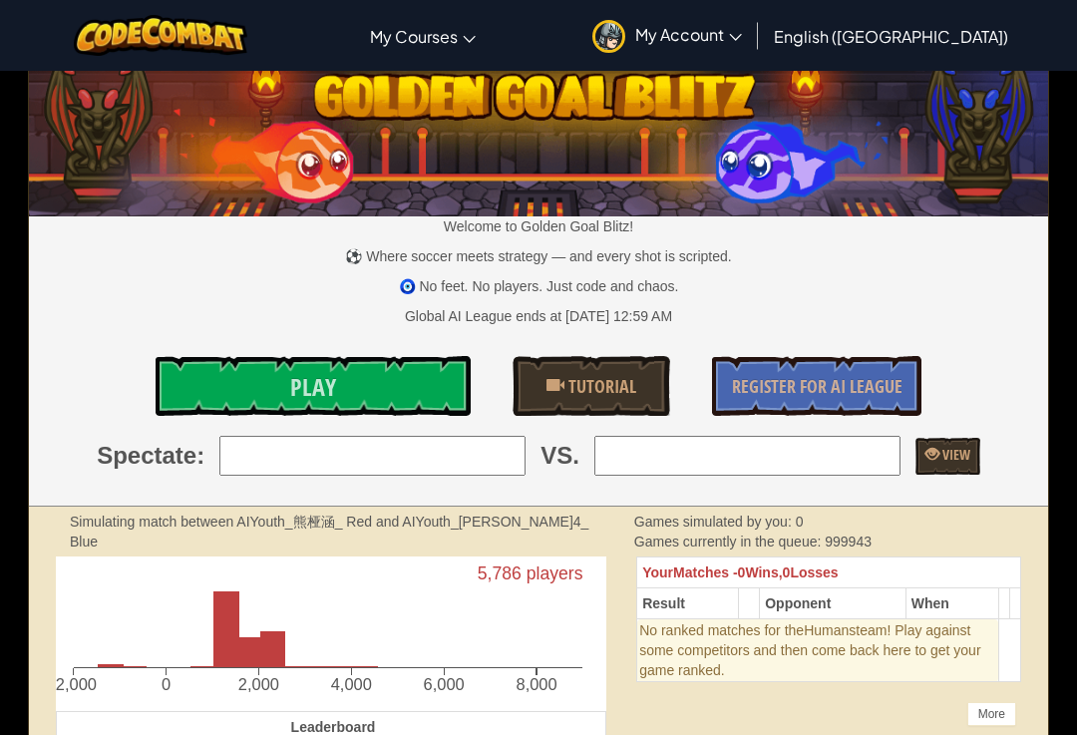
click at [230, 386] on link "Play" at bounding box center [313, 386] width 315 height 60
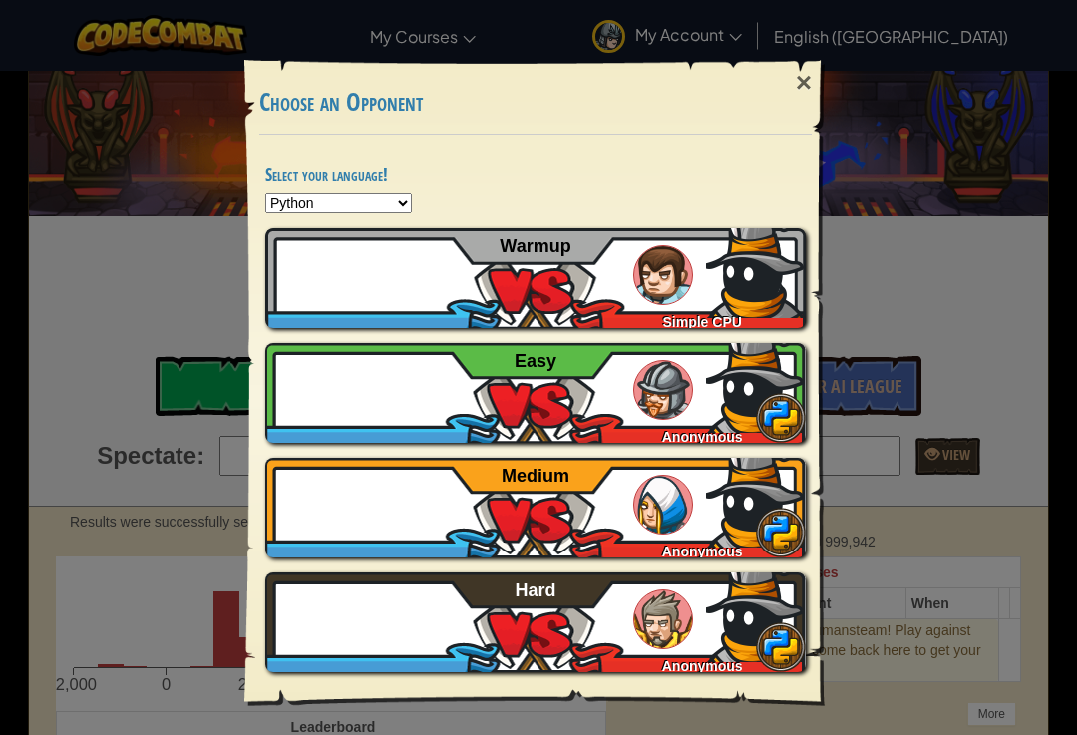
click at [310, 250] on img at bounding box center [315, 268] width 100 height 100
